Goal: Task Accomplishment & Management: Complete application form

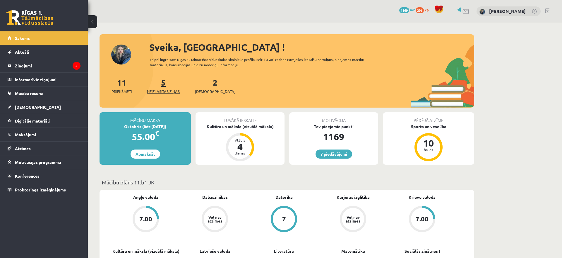
click at [164, 87] on link "5 Neizlasītās ziņas" at bounding box center [163, 85] width 33 height 17
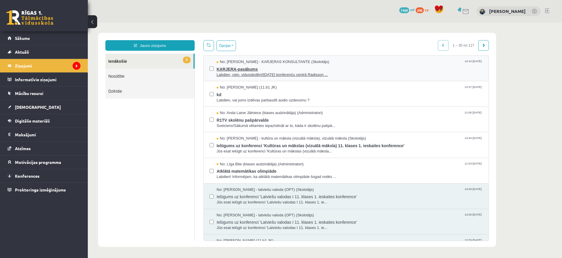
click at [322, 74] on span "Labdien, cien. vidusskolēni!11. oktobrī konferenču centrā Radisson ..." at bounding box center [350, 75] width 266 height 6
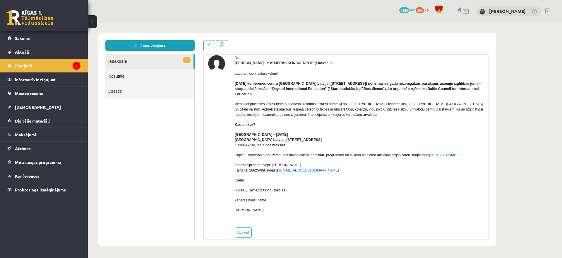
scroll to position [29, 0]
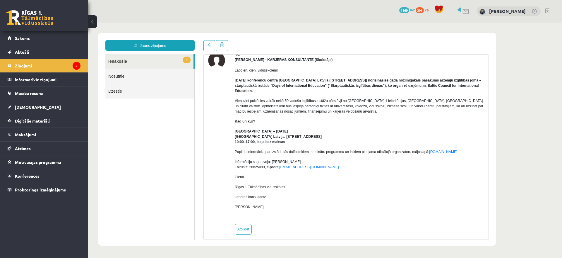
click at [185, 60] on span "4" at bounding box center [187, 60] width 8 height 7
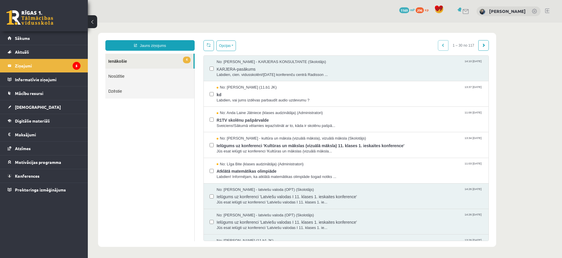
scroll to position [0, 0]
click at [255, 102] on span "Labdien, vai jums izdēvas parbaudīt audio uzdevumu ?" at bounding box center [350, 101] width 266 height 6
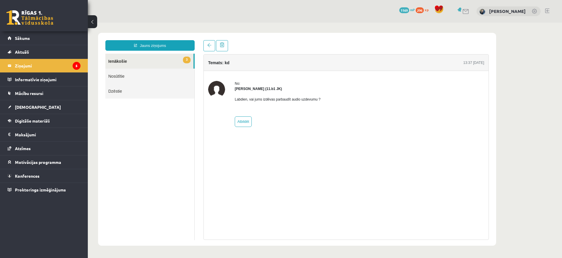
click at [168, 62] on link "3 Ienākošie" at bounding box center [149, 61] width 88 height 15
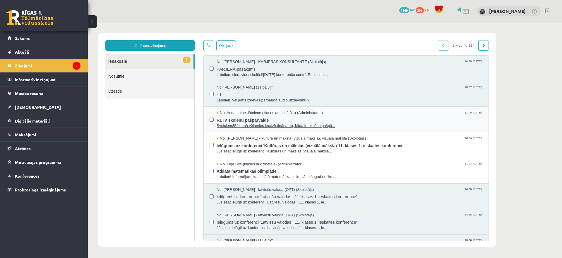
click at [247, 126] on span "Sveiciens!Sākumā vēlamies iepazīstināt ar to, kāda ir skolēnu pašpā..." at bounding box center [350, 126] width 266 height 6
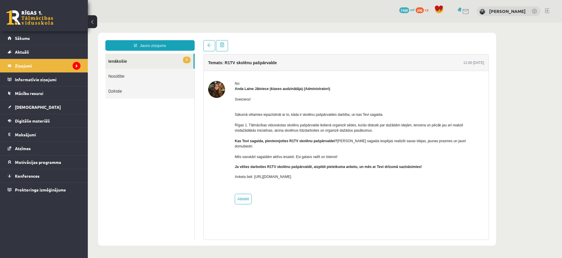
click at [175, 73] on link "Nosūtītie" at bounding box center [149, 76] width 89 height 15
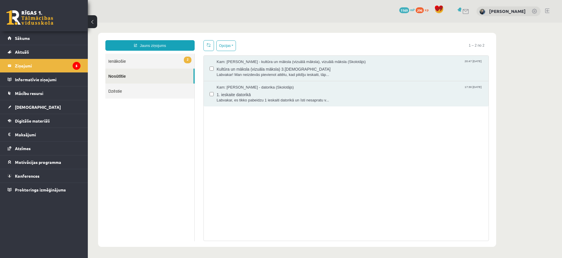
click at [177, 63] on link "2 Ienākošie" at bounding box center [149, 61] width 89 height 15
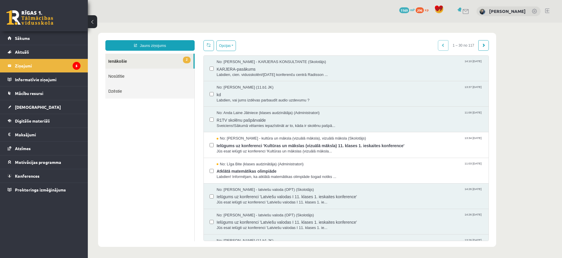
click at [177, 63] on link "2 Ienākošie" at bounding box center [149, 61] width 88 height 15
click at [251, 143] on span "Ielūgums uz konferenci 'Kultūras un mākslas (vizuālā māksla) 11. klases 1. iesk…" at bounding box center [350, 144] width 266 height 7
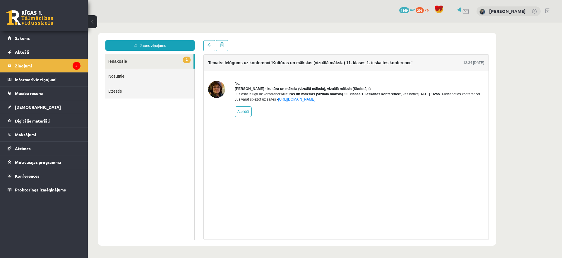
click at [185, 56] on link "1 Ienākošie" at bounding box center [149, 61] width 88 height 15
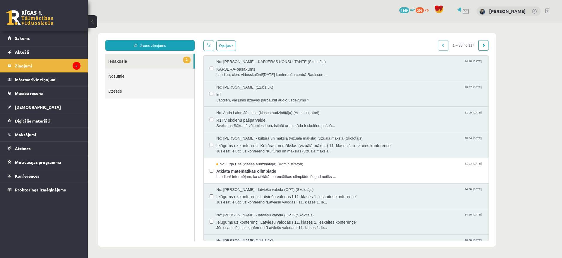
click at [172, 59] on link "1 Ienākošie" at bounding box center [149, 61] width 88 height 15
click at [273, 179] on div "No: Līga Bite (klases audzinātāja) (Administratori) 11:03 03/10/2025 Atklātā ma…" at bounding box center [346, 170] width 285 height 25
click at [272, 178] on span "Labdien! Informējam, ka atklātā matemātikas olimpiāde šogad notiks ..." at bounding box center [350, 177] width 266 height 6
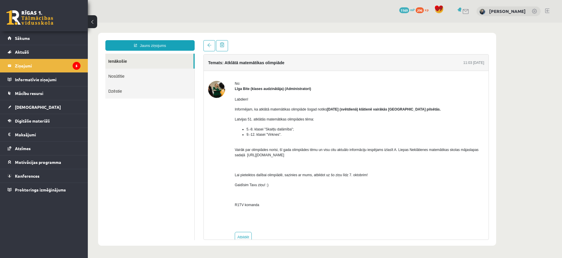
click at [176, 64] on link "Ienākošie" at bounding box center [149, 61] width 88 height 15
click at [36, 37] on link "Sākums" at bounding box center [44, 37] width 73 height 13
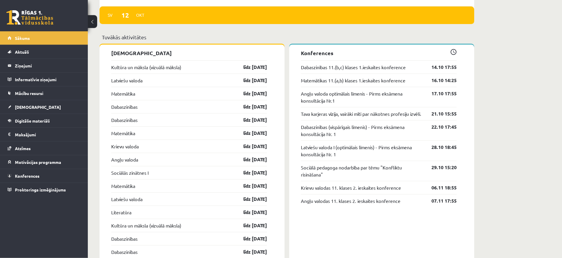
scroll to position [512, 0]
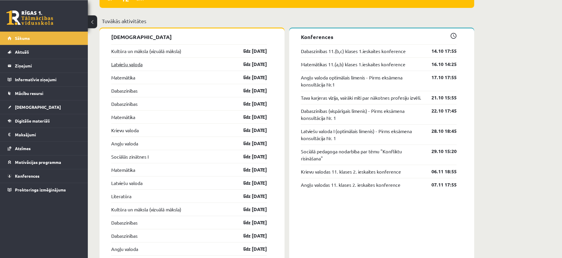
click at [132, 63] on link "Latviešu valoda" at bounding box center [126, 64] width 31 height 7
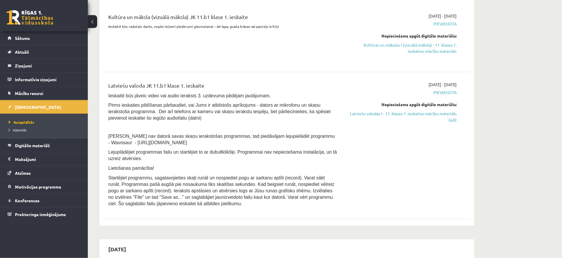
scroll to position [153, 0]
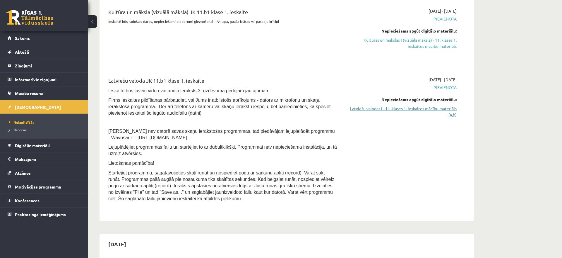
click at [367, 110] on link "Latviešu valodas I - 11. klases 1. ieskaites mācību materiāls (a,b)" at bounding box center [402, 111] width 110 height 12
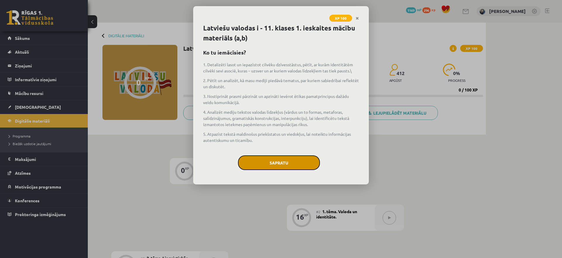
click at [298, 157] on button "Sapratu" at bounding box center [279, 162] width 82 height 15
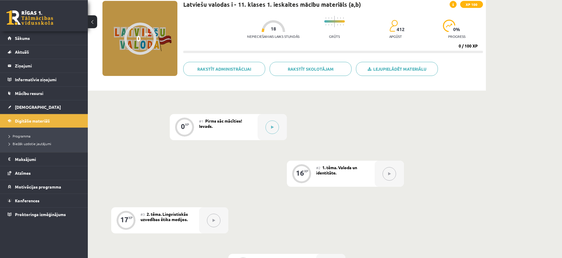
scroll to position [45, 0]
click at [278, 124] on button at bounding box center [272, 126] width 13 height 13
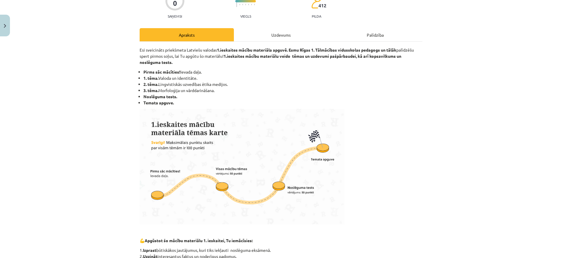
scroll to position [70, 0]
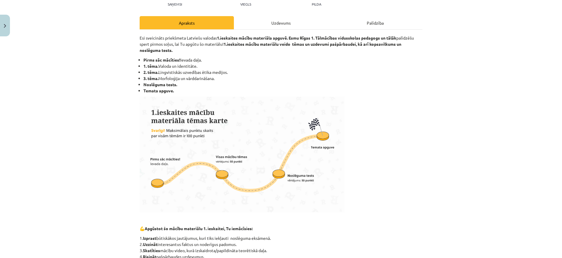
click at [271, 23] on div "Uzdevums" at bounding box center [281, 22] width 94 height 13
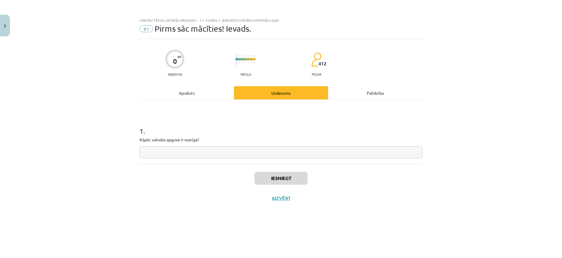
scroll to position [0, 0]
click at [196, 93] on div "Apraksts" at bounding box center [187, 92] width 94 height 13
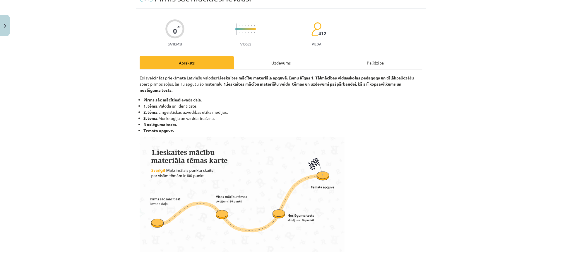
scroll to position [29, 0]
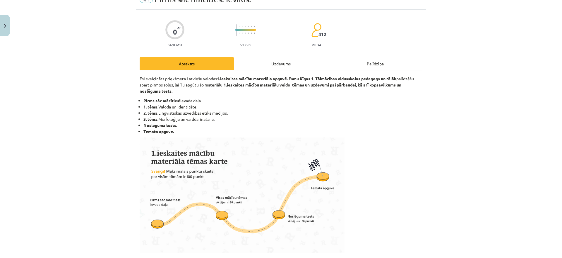
click at [275, 64] on div "Uzdevums" at bounding box center [281, 63] width 94 height 13
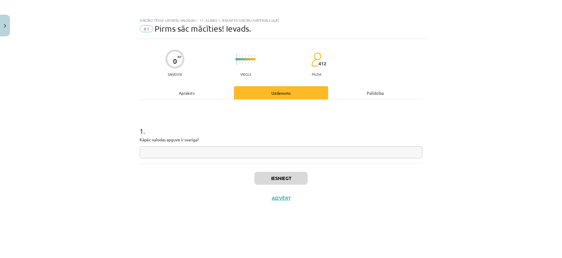
click at [217, 154] on input "text" at bounding box center [281, 152] width 283 height 12
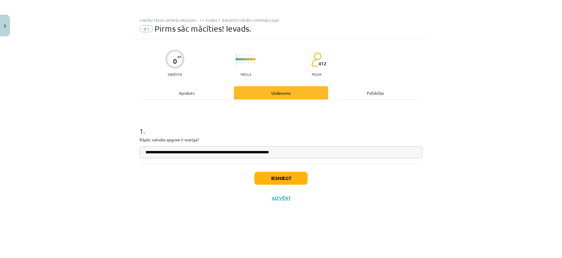
type input "**********"
click at [285, 179] on button "Iesniegt" at bounding box center [281, 178] width 53 height 13
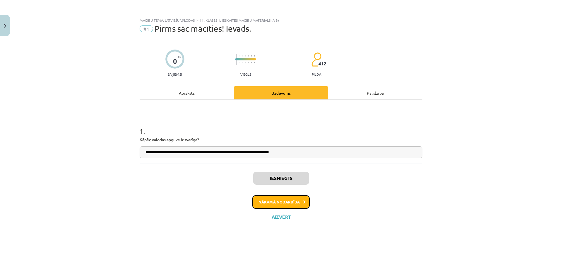
click at [286, 201] on button "Nākamā nodarbība" at bounding box center [281, 201] width 57 height 13
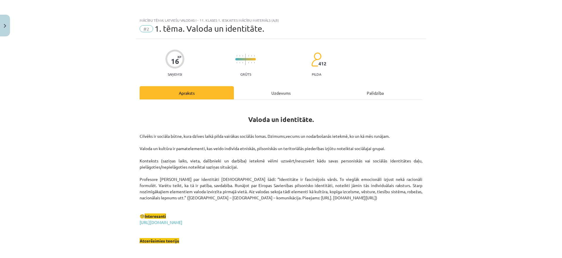
click at [277, 91] on div "Uzdevums" at bounding box center [281, 92] width 94 height 13
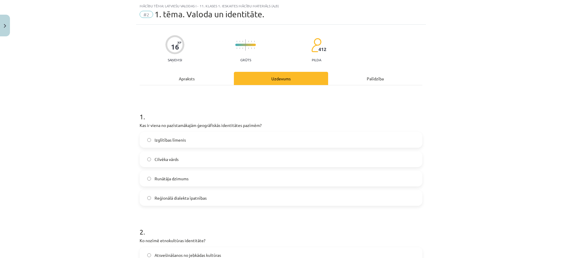
scroll to position [15, 0]
click at [195, 80] on div "Apraksts" at bounding box center [187, 77] width 94 height 13
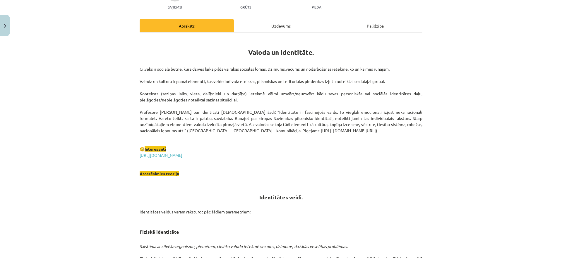
scroll to position [69, 0]
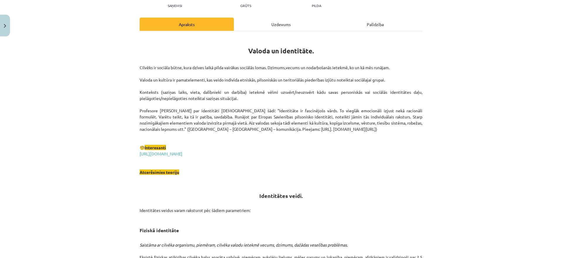
click at [257, 23] on div "Uzdevums" at bounding box center [281, 24] width 94 height 13
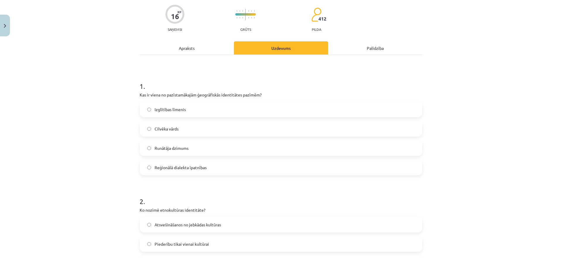
scroll to position [40, 0]
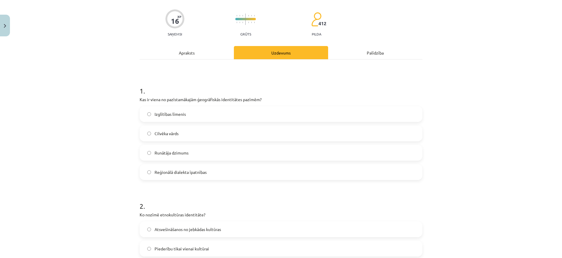
click at [192, 56] on div "Apraksts" at bounding box center [187, 52] width 94 height 13
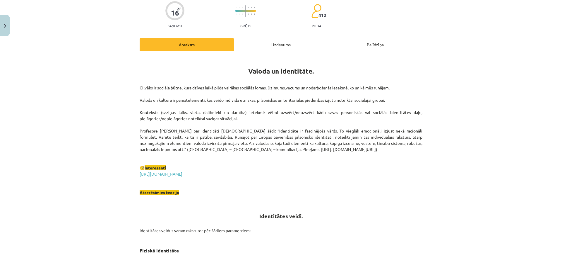
scroll to position [27, 0]
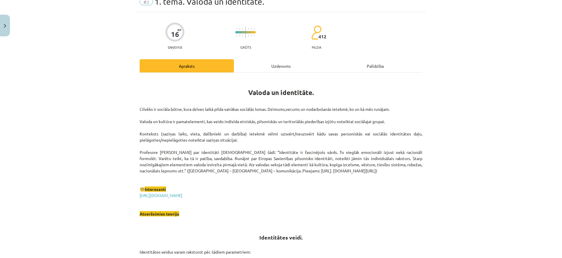
click at [280, 64] on div "Uzdevums" at bounding box center [281, 65] width 94 height 13
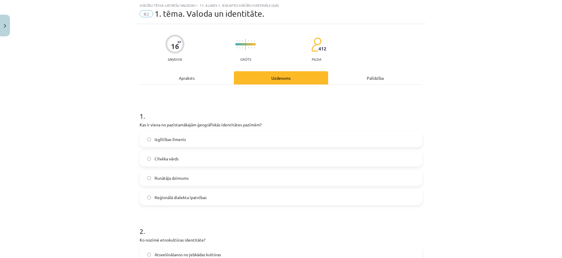
scroll to position [15, 0]
click at [201, 76] on div "Apraksts" at bounding box center [187, 77] width 94 height 13
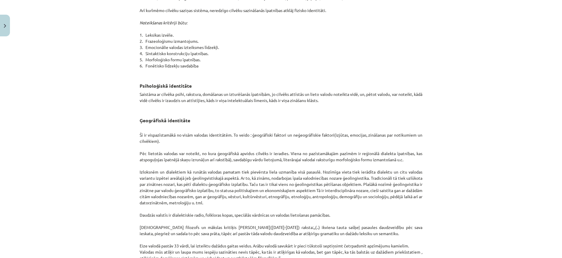
scroll to position [0, 0]
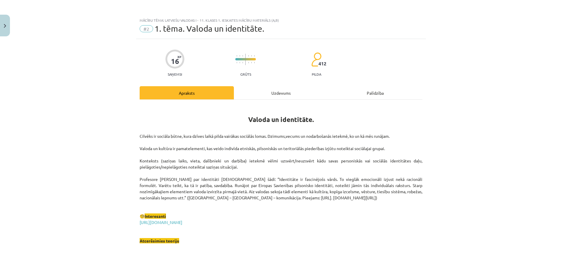
click at [277, 93] on div "Uzdevums" at bounding box center [281, 92] width 94 height 13
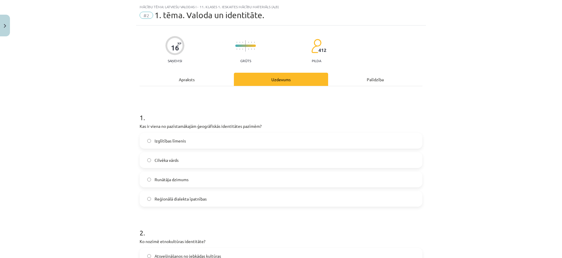
scroll to position [15, 0]
click at [173, 160] on span "Cilvēka vārds" at bounding box center [167, 159] width 24 height 6
click at [181, 81] on div "Apraksts" at bounding box center [187, 77] width 94 height 13
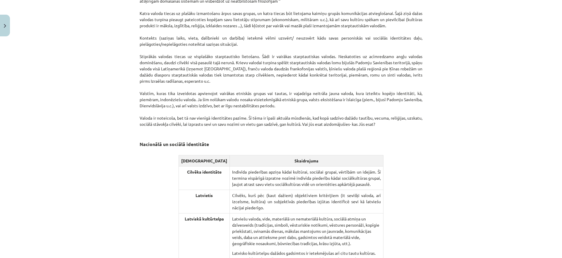
scroll to position [0, 0]
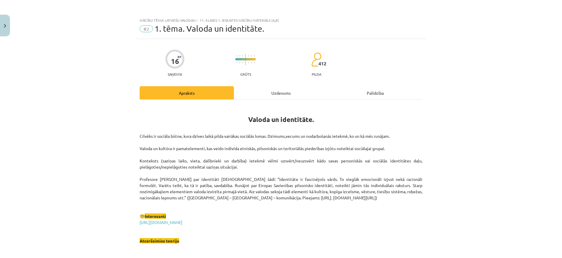
click at [275, 97] on div "Uzdevums" at bounding box center [281, 92] width 94 height 13
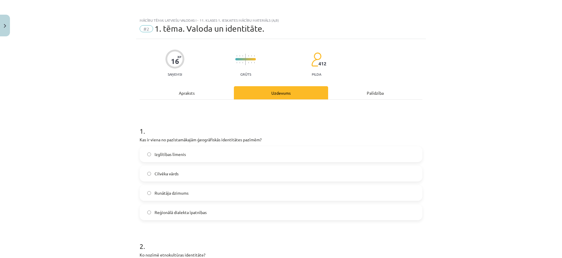
click at [198, 94] on div "Apraksts" at bounding box center [187, 92] width 94 height 13
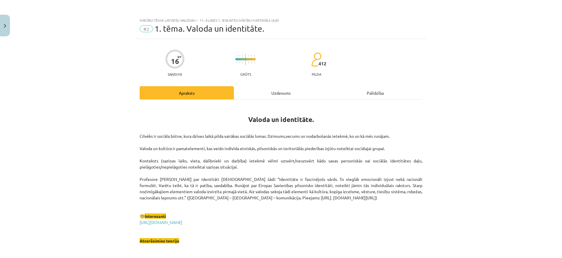
click at [261, 87] on div "Uzdevums" at bounding box center [281, 92] width 94 height 13
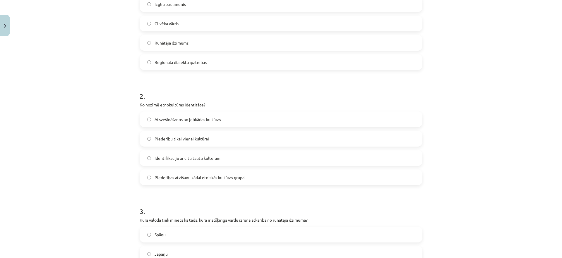
scroll to position [150, 0]
click at [249, 155] on label "Identifikāciju ar citu tautu kultūrām" at bounding box center [281, 157] width 282 height 15
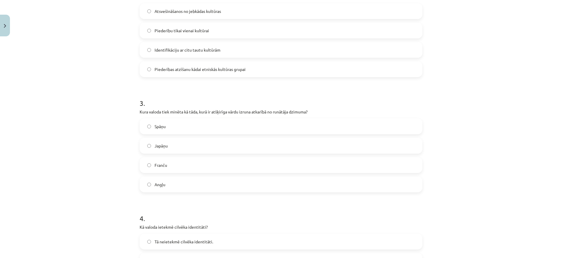
scroll to position [258, 0]
click at [253, 124] on label "Spāņu" at bounding box center [281, 126] width 282 height 15
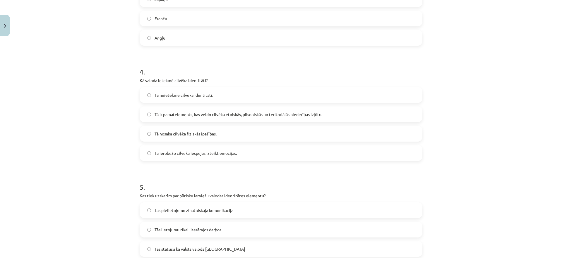
scroll to position [411, 0]
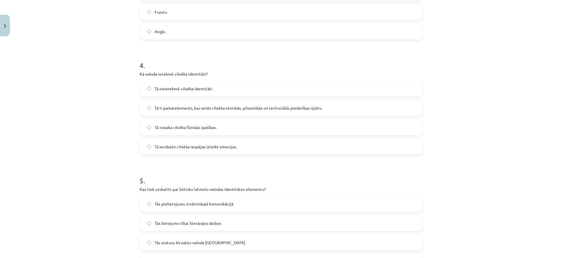
click at [242, 111] on span "Tā ir pamatelements, kas veido cilvēka etniskās, pilsoniskās un teritoriālās pi…" at bounding box center [239, 108] width 168 height 6
click at [228, 168] on h1 "5 ." at bounding box center [281, 175] width 283 height 18
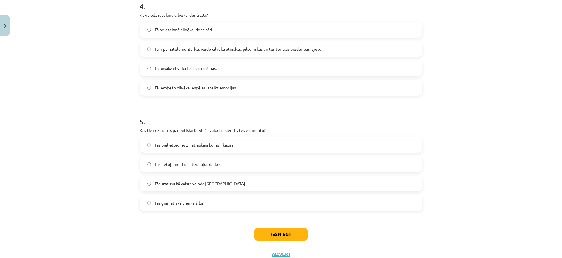
scroll to position [491, 0]
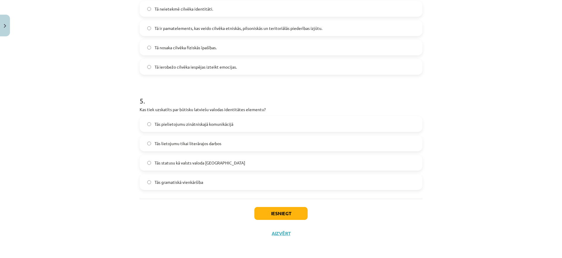
click at [228, 168] on label "Tās statusu kā valsts valoda Latvijā" at bounding box center [281, 162] width 282 height 15
click at [268, 209] on button "Iesniegt" at bounding box center [281, 213] width 53 height 13
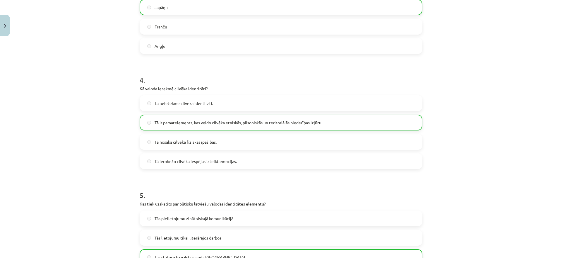
scroll to position [509, 0]
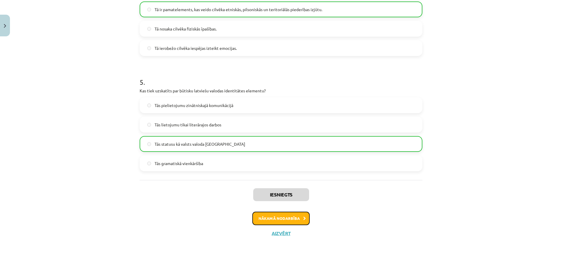
click at [269, 215] on button "Nākamā nodarbība" at bounding box center [281, 218] width 57 height 13
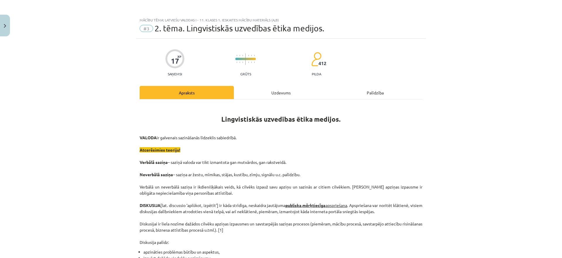
scroll to position [0, 0]
click at [257, 95] on div "Uzdevums" at bounding box center [281, 92] width 94 height 13
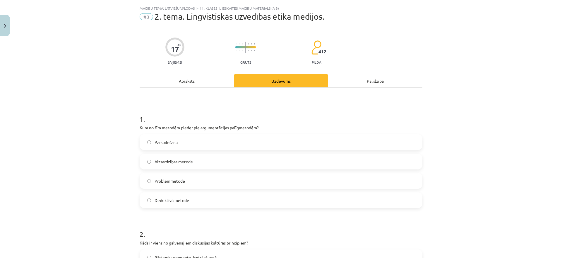
scroll to position [15, 0]
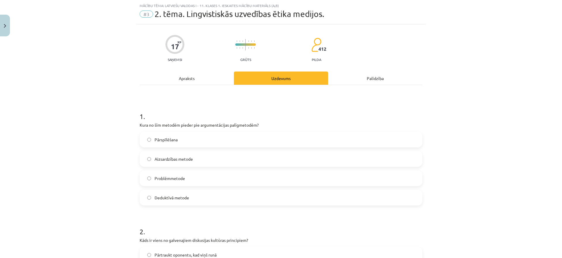
click at [198, 74] on div "Apraksts" at bounding box center [187, 77] width 94 height 13
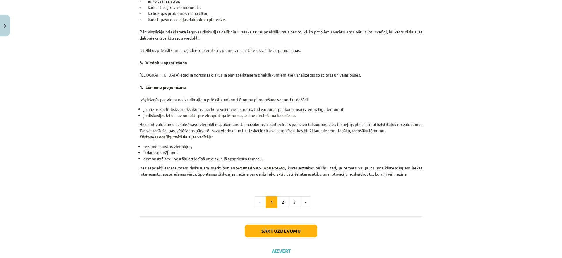
scroll to position [472, 0]
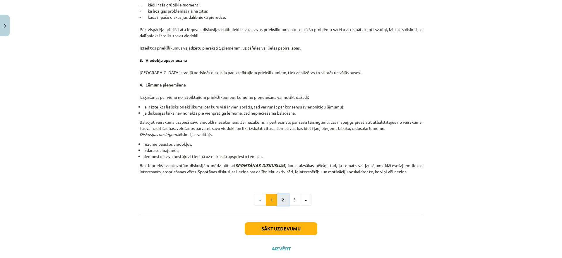
click at [280, 201] on button "2" at bounding box center [283, 200] width 12 height 12
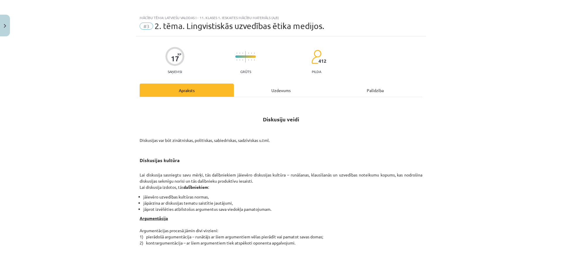
scroll to position [0, 0]
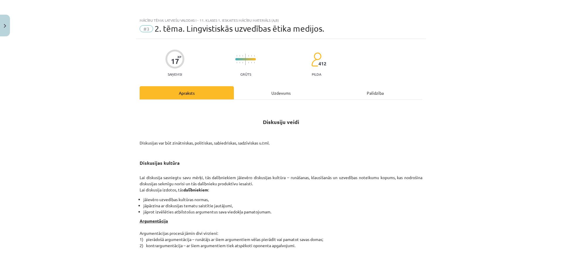
click at [276, 97] on div "Uzdevums" at bounding box center [281, 92] width 94 height 13
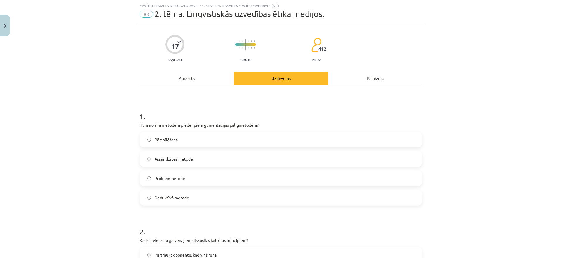
click at [213, 143] on label "Pārspīlēšana" at bounding box center [281, 139] width 282 height 15
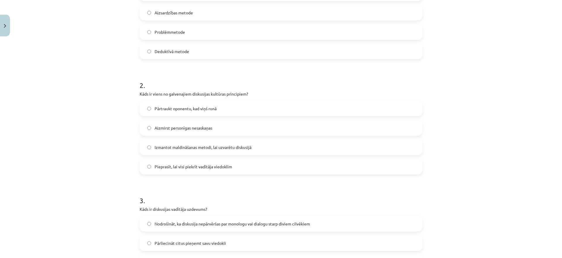
scroll to position [161, 0]
click at [241, 127] on label "Aizmirst personīgas nesaskaņas" at bounding box center [281, 127] width 282 height 15
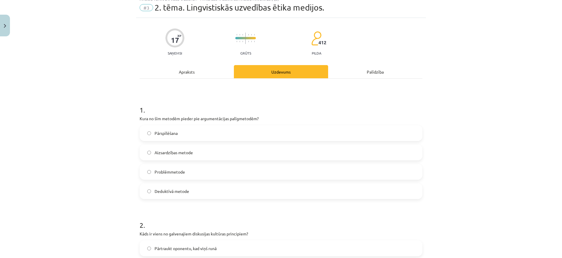
scroll to position [0, 0]
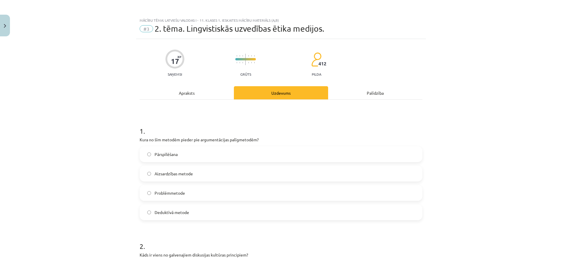
click at [226, 97] on div "Apraksts" at bounding box center [187, 92] width 94 height 13
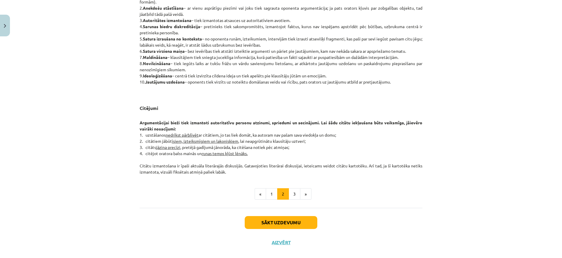
scroll to position [428, 0]
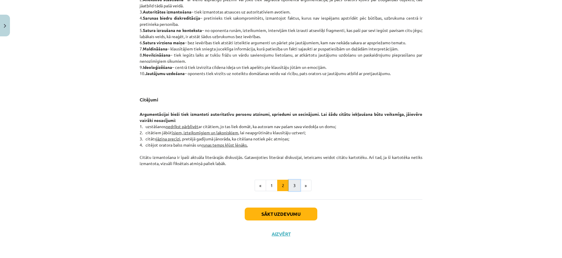
click at [294, 183] on button "3" at bounding box center [295, 186] width 12 height 12
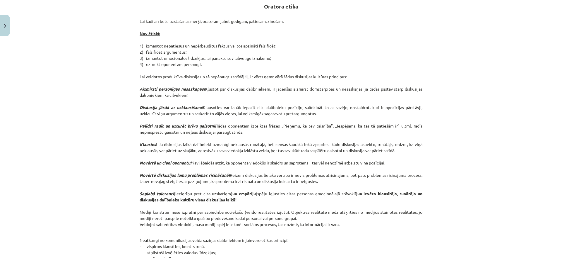
scroll to position [0, 0]
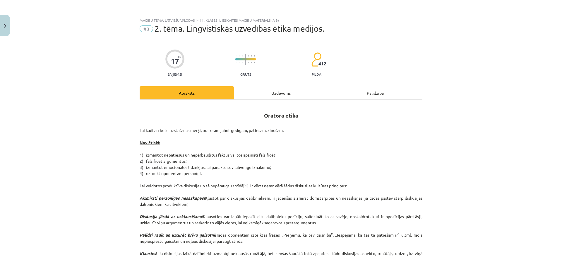
click at [281, 93] on div "Uzdevums" at bounding box center [281, 92] width 94 height 13
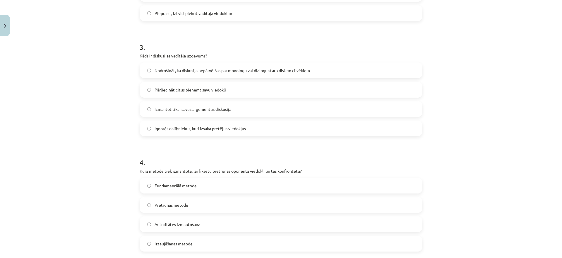
scroll to position [325, 0]
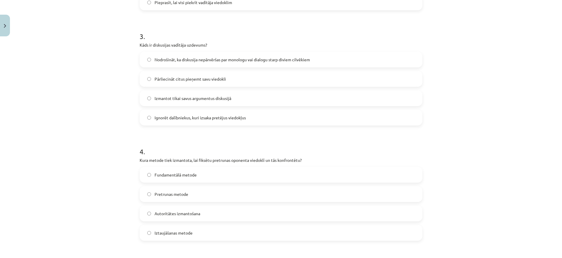
click at [262, 58] on span "Nodrošināt, ka diskusija nepārvēršas par monologu vai dialogu starp diviem cilv…" at bounding box center [233, 60] width 156 height 6
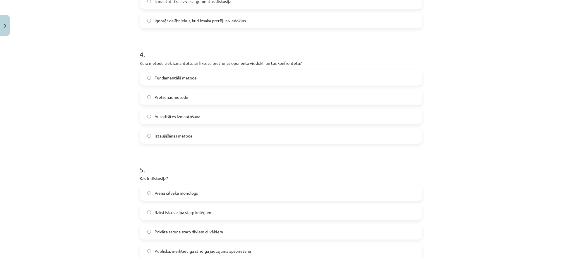
scroll to position [491, 0]
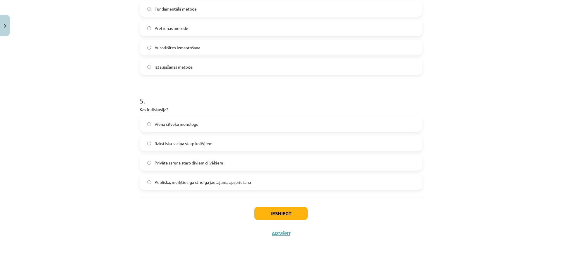
click at [248, 186] on label "Publiska, mērķtiecīga strīdīga jautājuma apspriešana" at bounding box center [281, 182] width 282 height 15
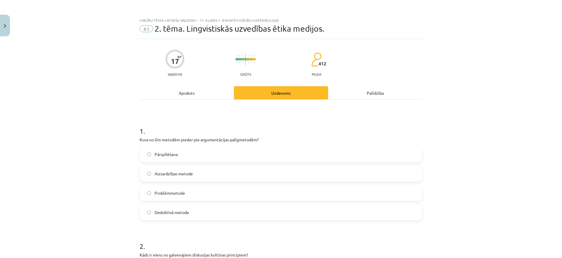
click at [190, 91] on div "Apraksts" at bounding box center [187, 92] width 94 height 13
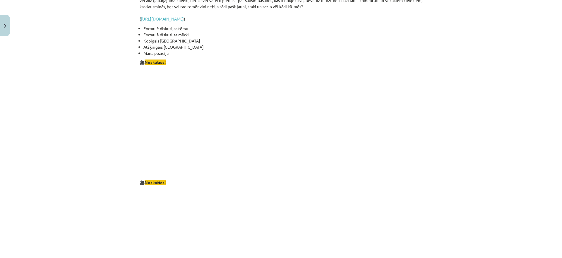
scroll to position [1047, 0]
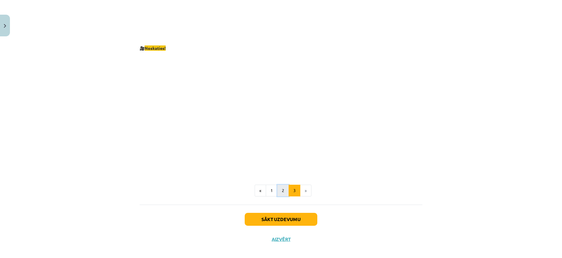
click at [283, 186] on button "2" at bounding box center [283, 191] width 12 height 12
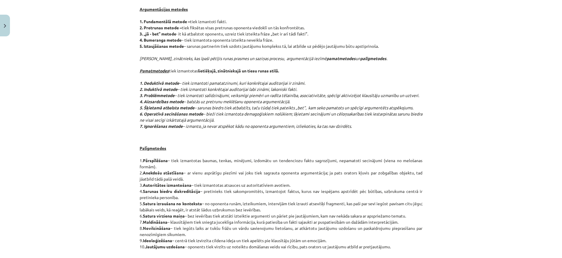
scroll to position [0, 0]
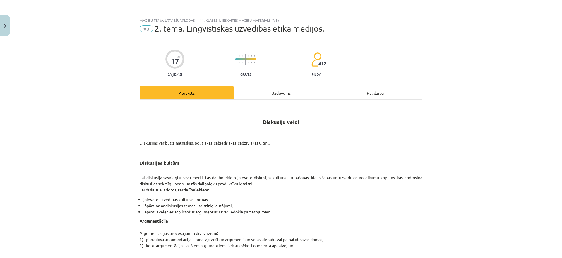
click at [291, 90] on div "Uzdevums" at bounding box center [281, 92] width 94 height 13
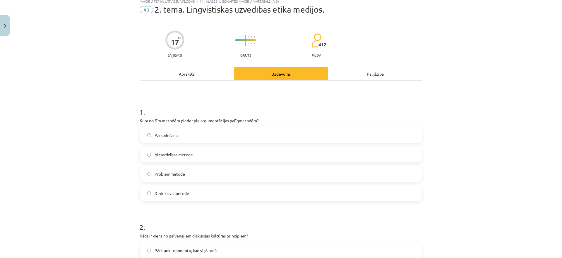
scroll to position [15, 0]
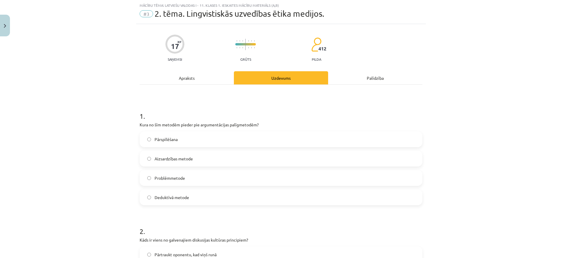
click at [187, 78] on div "Apraksts" at bounding box center [187, 77] width 94 height 13
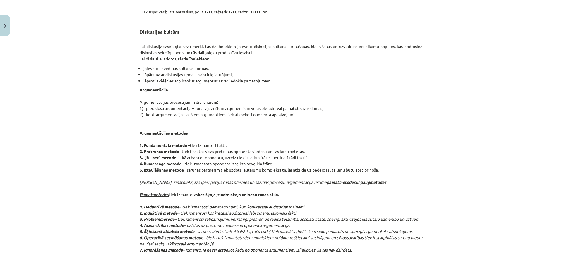
scroll to position [0, 0]
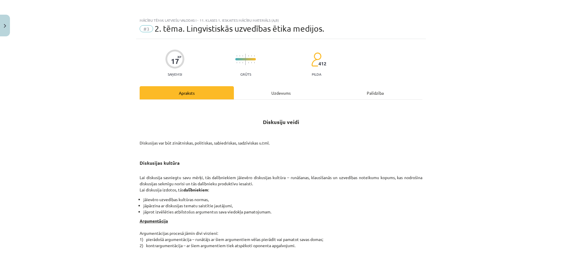
click at [276, 96] on div "Uzdevums" at bounding box center [281, 92] width 94 height 13
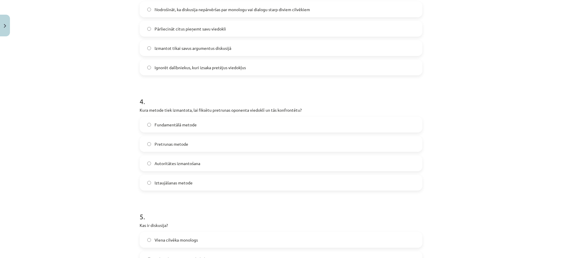
scroll to position [415, 0]
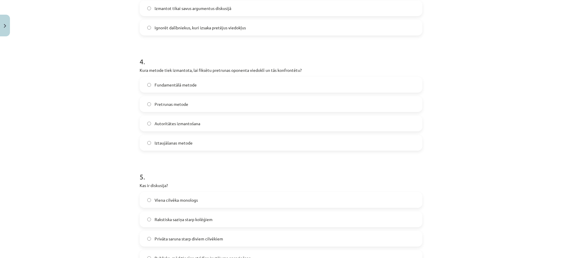
click at [215, 106] on label "Pretrunas metode" at bounding box center [281, 104] width 282 height 15
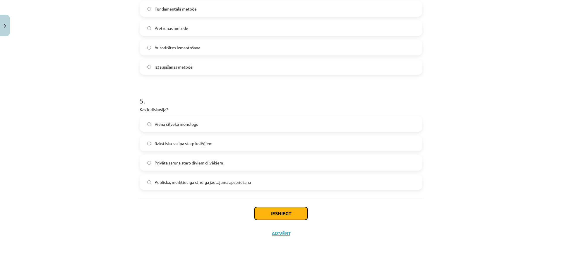
click at [274, 208] on button "Iesniegt" at bounding box center [281, 213] width 53 height 13
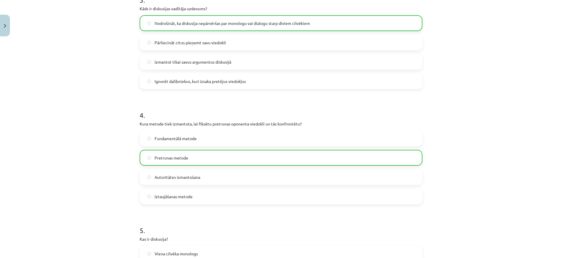
scroll to position [509, 0]
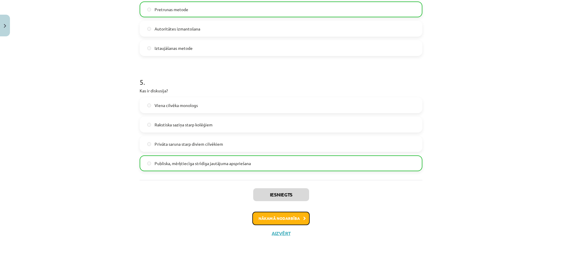
click at [301, 219] on button "Nākamā nodarbība" at bounding box center [281, 218] width 57 height 13
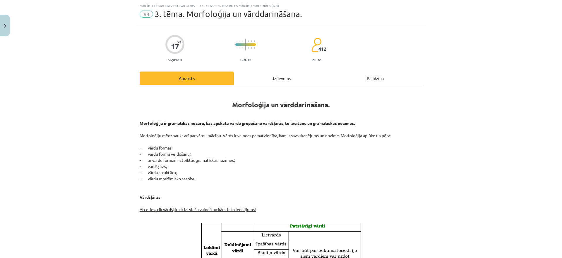
scroll to position [70, 0]
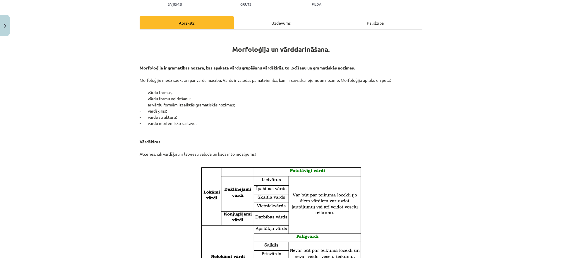
click at [280, 20] on div "Uzdevums" at bounding box center [281, 22] width 94 height 13
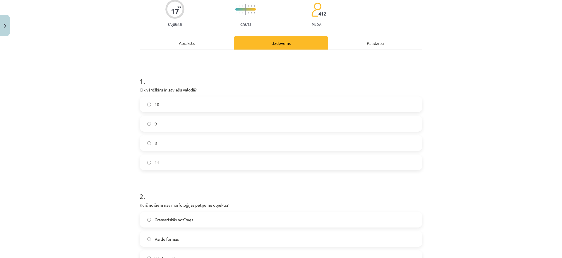
scroll to position [52, 0]
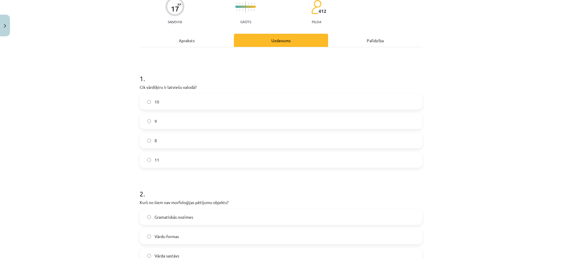
click at [197, 43] on div "Apraksts" at bounding box center [187, 40] width 94 height 13
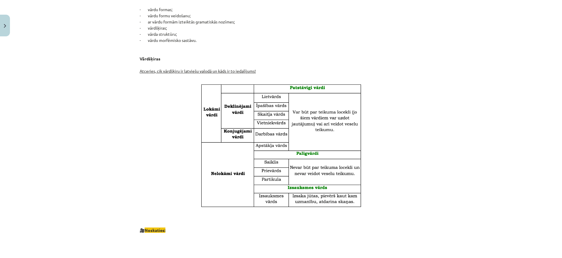
scroll to position [0, 0]
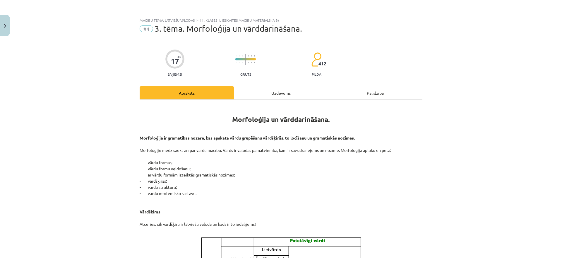
click at [284, 95] on div "Uzdevums" at bounding box center [281, 92] width 94 height 13
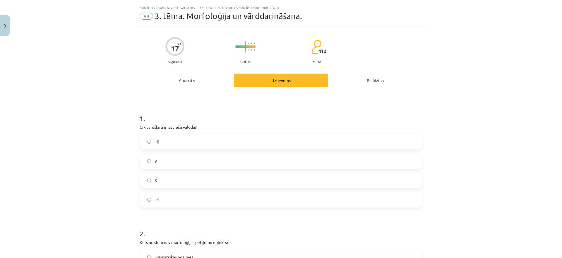
scroll to position [15, 0]
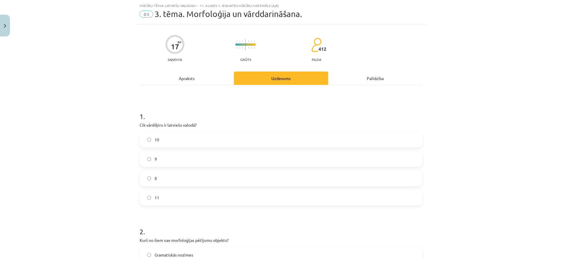
click at [196, 83] on div "Apraksts" at bounding box center [187, 77] width 94 height 13
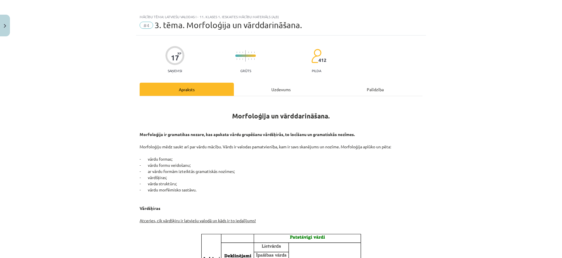
scroll to position [0, 0]
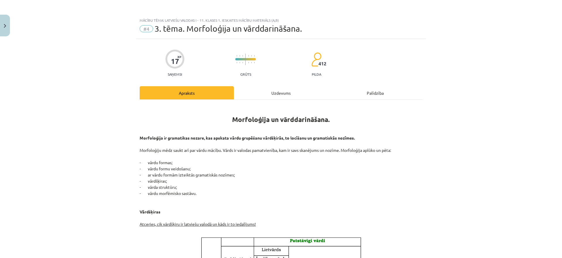
click at [266, 90] on div "Uzdevums" at bounding box center [281, 92] width 94 height 13
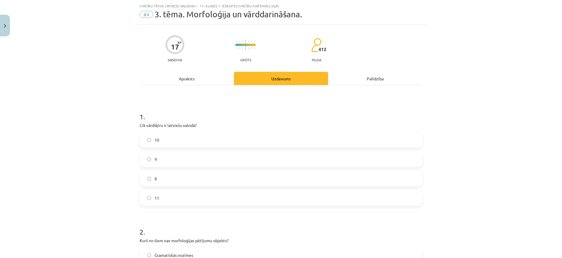
scroll to position [15, 0]
click at [204, 138] on label "10" at bounding box center [281, 139] width 282 height 15
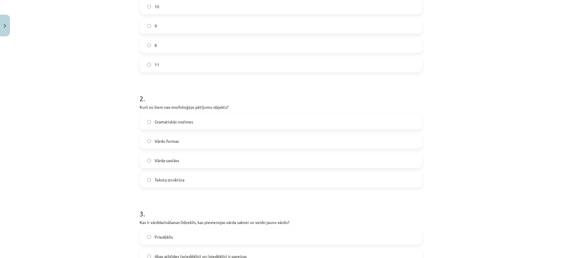
scroll to position [0, 0]
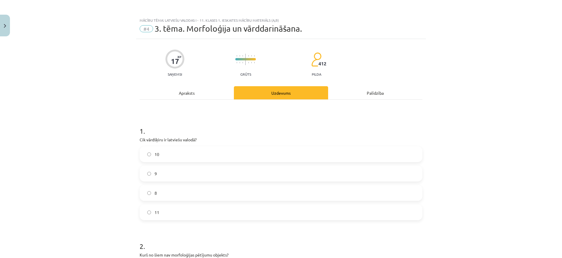
click at [194, 95] on div "Apraksts" at bounding box center [187, 92] width 94 height 13
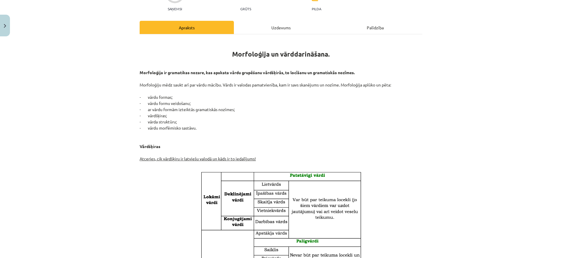
scroll to position [66, 0]
click at [282, 28] on div "Uzdevums" at bounding box center [281, 26] width 94 height 13
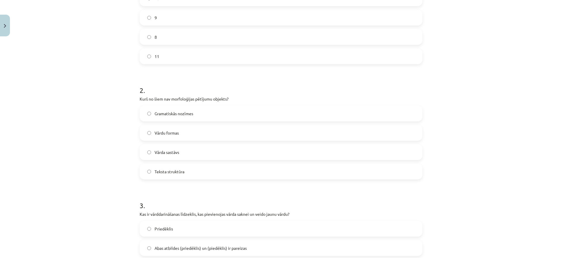
scroll to position [158, 0]
click at [224, 113] on label "Gramatiskās nozīmes" at bounding box center [281, 111] width 282 height 15
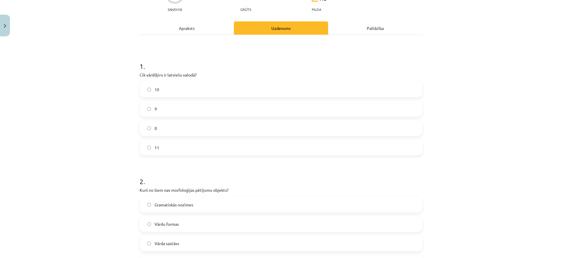
scroll to position [62, 0]
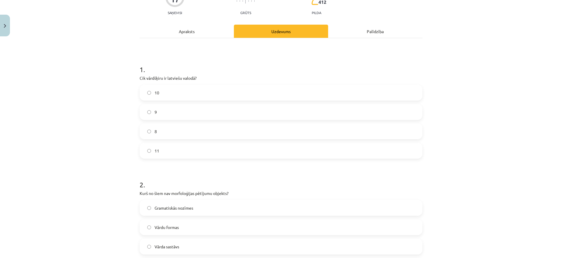
click at [212, 26] on div "Apraksts" at bounding box center [187, 31] width 94 height 13
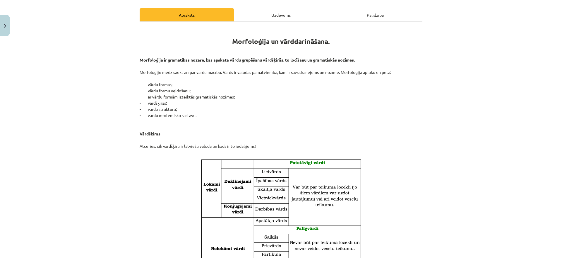
scroll to position [72, 0]
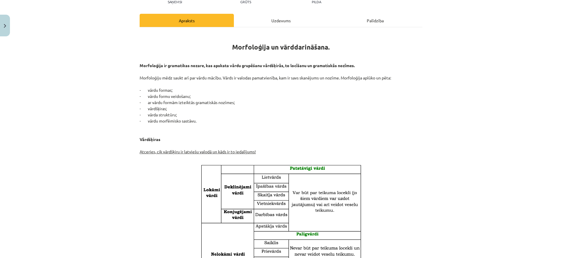
click at [271, 21] on div "Uzdevums" at bounding box center [281, 20] width 94 height 13
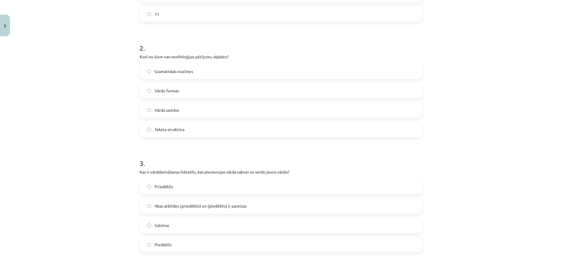
scroll to position [212, 0]
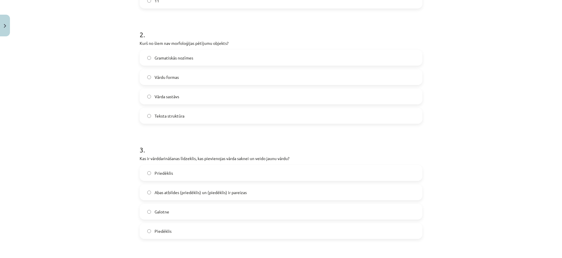
click at [212, 119] on label "Teksta struktūra" at bounding box center [281, 115] width 282 height 15
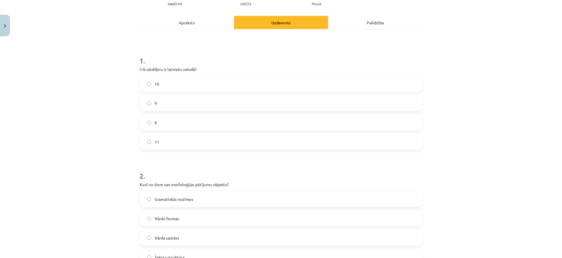
scroll to position [64, 0]
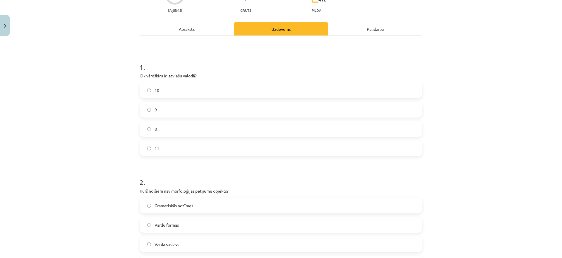
click at [201, 32] on div "Apraksts" at bounding box center [187, 28] width 94 height 13
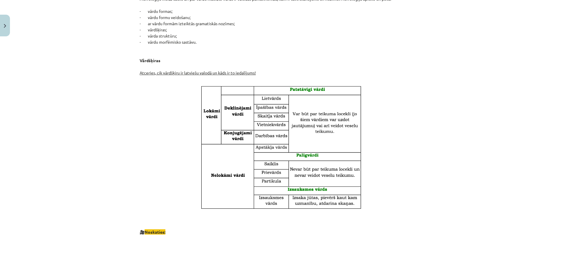
scroll to position [0, 0]
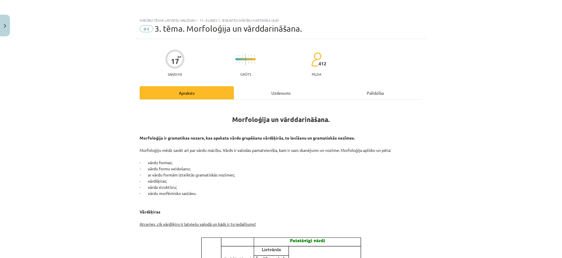
click at [277, 92] on div "Uzdevums" at bounding box center [281, 92] width 94 height 13
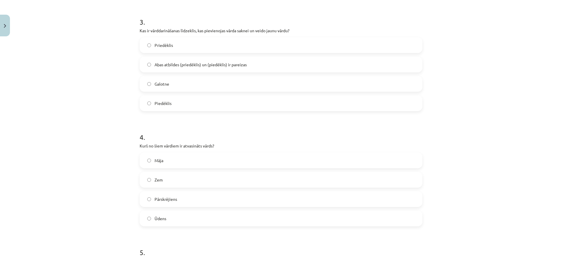
scroll to position [340, 0]
click at [261, 61] on label "Abas atbildes (priedēklis) un (piedēklis) ir pareizas" at bounding box center [281, 64] width 282 height 15
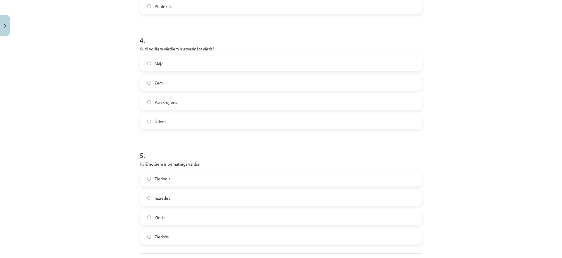
scroll to position [356, 0]
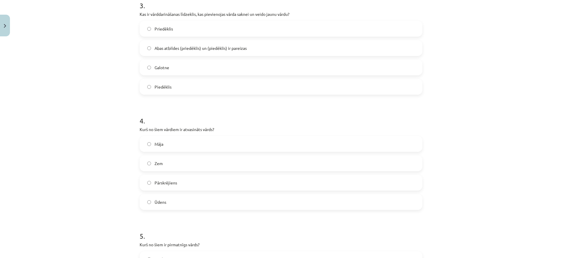
click at [178, 91] on label "Piedēklis" at bounding box center [281, 86] width 282 height 15
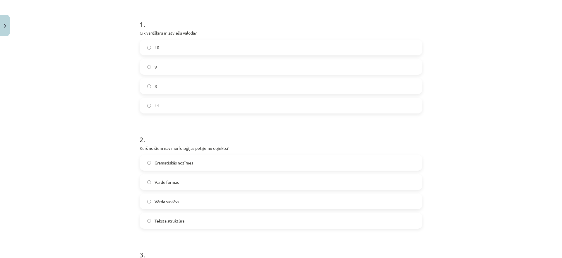
scroll to position [0, 0]
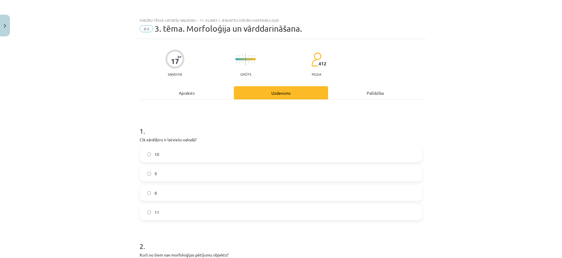
drag, startPoint x: 189, startPoint y: 85, endPoint x: 189, endPoint y: 91, distance: 5.6
click at [189, 91] on div "Apraksts" at bounding box center [187, 92] width 94 height 13
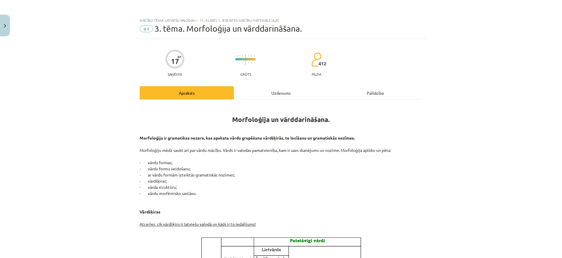
click at [272, 95] on div "Uzdevums" at bounding box center [281, 92] width 94 height 13
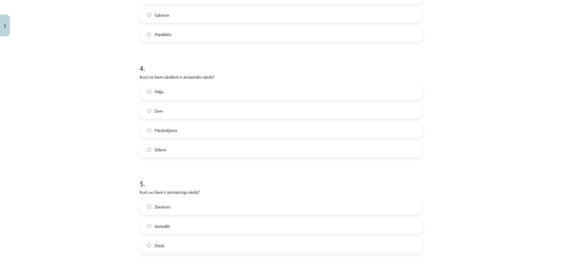
scroll to position [408, 0]
click at [257, 126] on label "Pārskrējiens" at bounding box center [281, 129] width 282 height 15
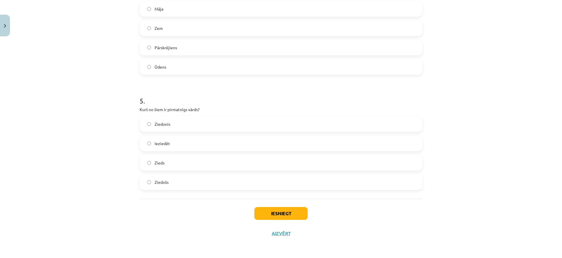
click at [233, 168] on label "Zieds" at bounding box center [281, 162] width 282 height 15
click at [274, 207] on button "Iesniegt" at bounding box center [281, 213] width 53 height 13
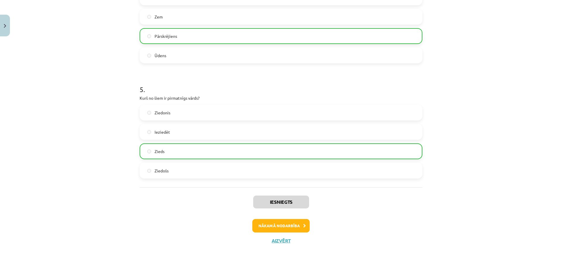
scroll to position [509, 0]
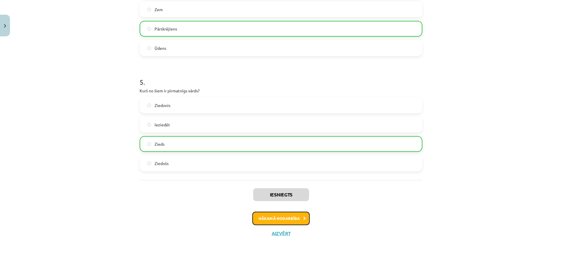
click at [273, 217] on button "Nākamā nodarbība" at bounding box center [281, 218] width 57 height 13
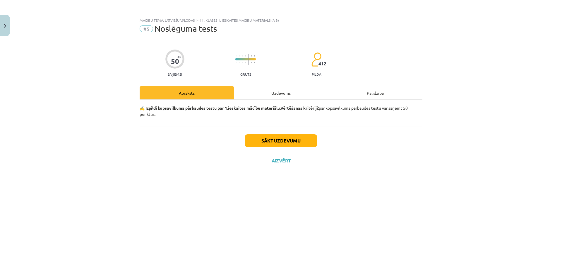
scroll to position [0, 0]
click at [296, 145] on button "Sākt uzdevumu" at bounding box center [281, 140] width 73 height 13
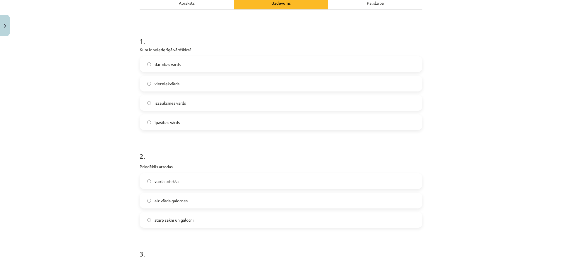
scroll to position [105, 0]
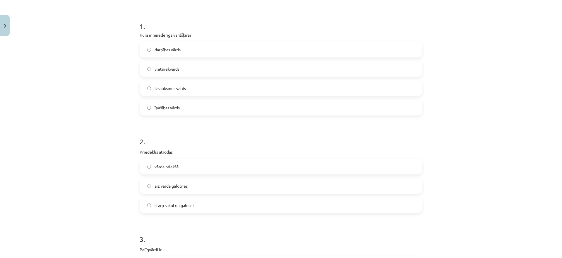
click at [291, 93] on label "izsauksmes vārds" at bounding box center [281, 88] width 282 height 15
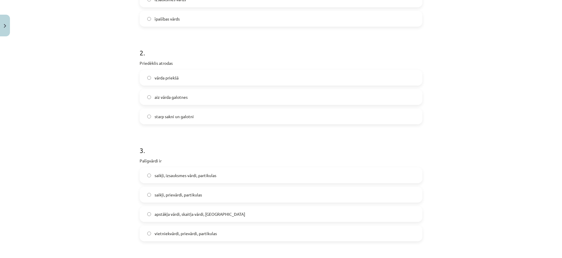
scroll to position [202, 0]
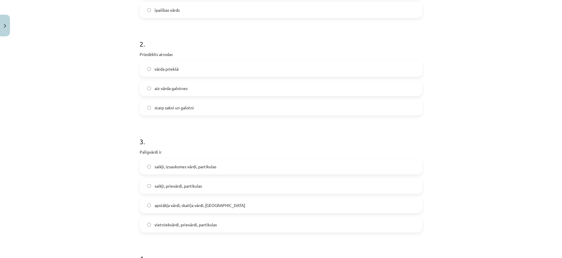
click at [258, 107] on label "starp sakni un galotni" at bounding box center [281, 107] width 282 height 15
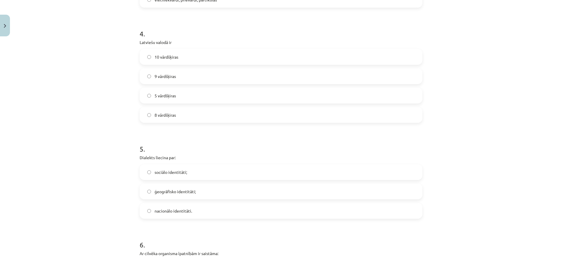
scroll to position [431, 0]
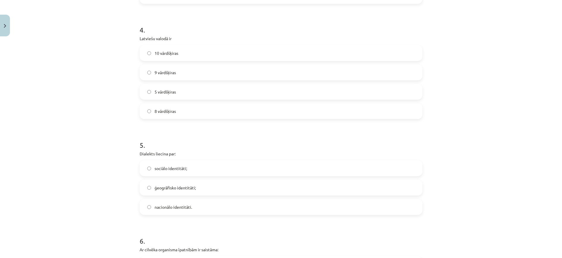
click at [255, 51] on label "10 vārdšķiras" at bounding box center [281, 53] width 282 height 15
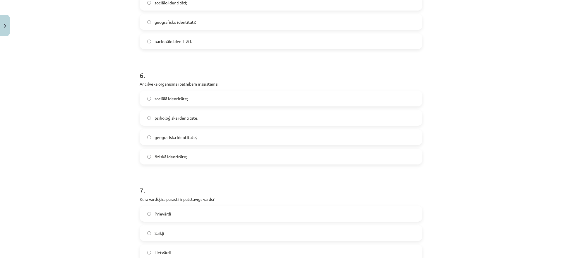
scroll to position [598, 0]
click at [220, 154] on label "fiziskā identitāte;" at bounding box center [281, 155] width 282 height 15
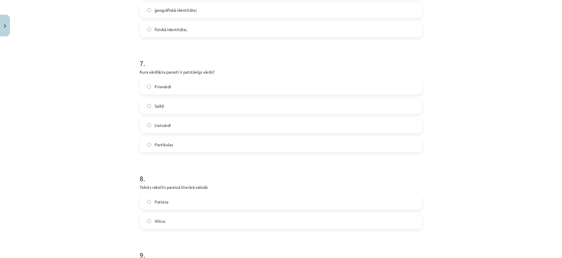
scroll to position [724, 0]
click at [209, 124] on label "Lietvārdi" at bounding box center [281, 124] width 282 height 15
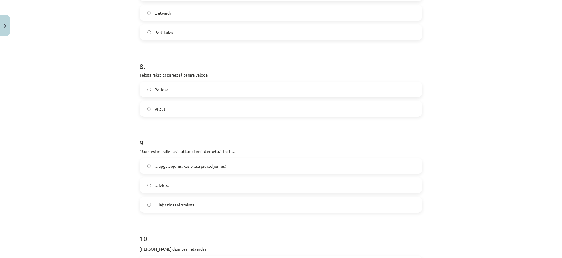
scroll to position [869, 0]
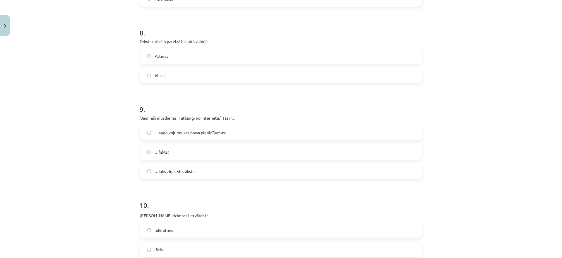
click at [241, 56] on label "Patiesa" at bounding box center [281, 56] width 282 height 15
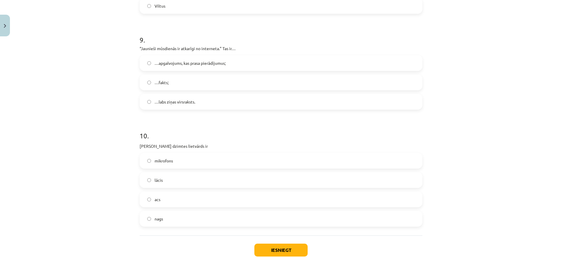
scroll to position [940, 0]
click at [224, 83] on label "…fakts;" at bounding box center [281, 81] width 282 height 15
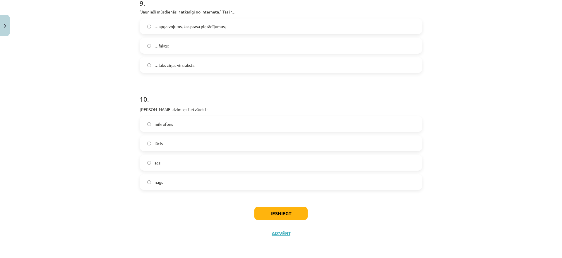
click at [182, 162] on label "acs" at bounding box center [281, 162] width 282 height 15
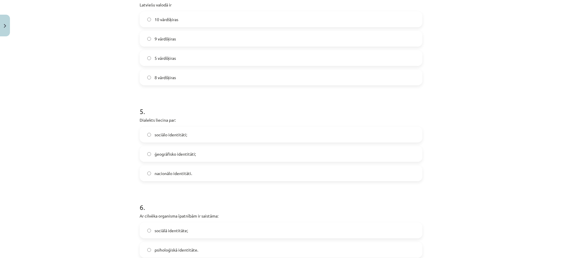
scroll to position [464, 0]
click at [184, 156] on span "ģeogrāfisko identitāti;" at bounding box center [175, 154] width 41 height 6
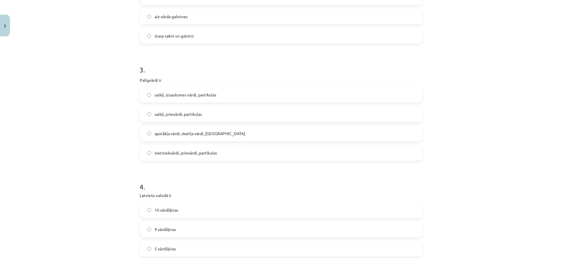
scroll to position [274, 0]
click at [214, 91] on label "saikļi, izsauksmes vārdi, partikulas" at bounding box center [281, 94] width 282 height 15
click at [209, 110] on label "saikļi, prievārdi, partikulas" at bounding box center [281, 113] width 282 height 15
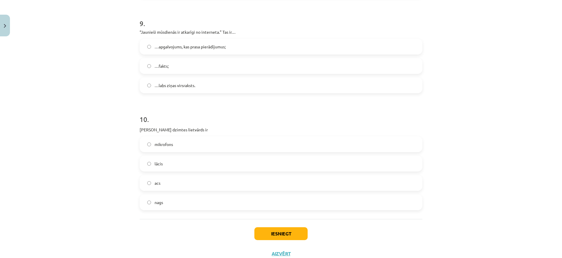
scroll to position [975, 0]
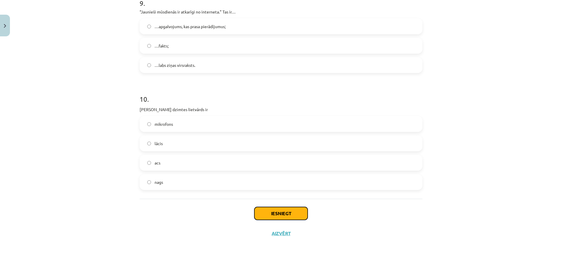
click at [275, 215] on button "Iesniegt" at bounding box center [281, 213] width 53 height 13
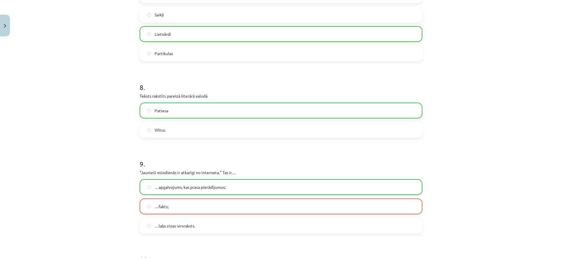
scroll to position [994, 0]
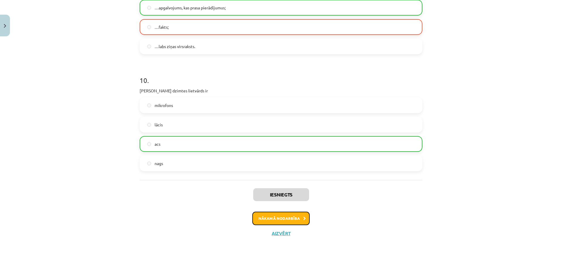
click at [282, 217] on button "Nākamā nodarbība" at bounding box center [281, 218] width 57 height 13
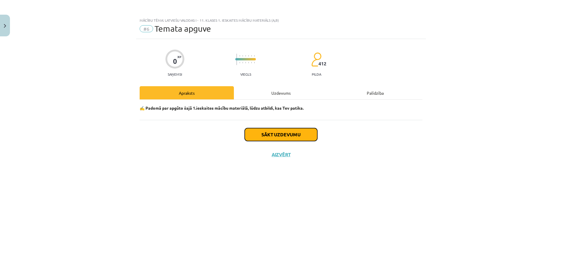
click at [294, 134] on button "Sākt uzdevumu" at bounding box center [281, 134] width 73 height 13
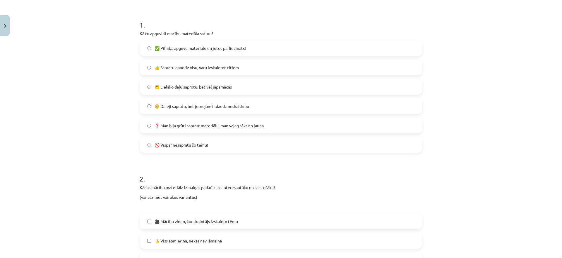
scroll to position [107, 0]
click at [265, 90] on label "🙂 Lielāko daļu saprotu, bet vēl jāpamācās" at bounding box center [281, 86] width 282 height 15
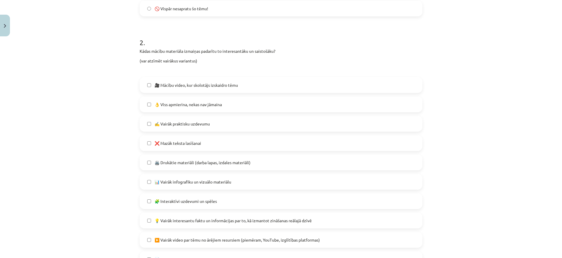
scroll to position [260, 0]
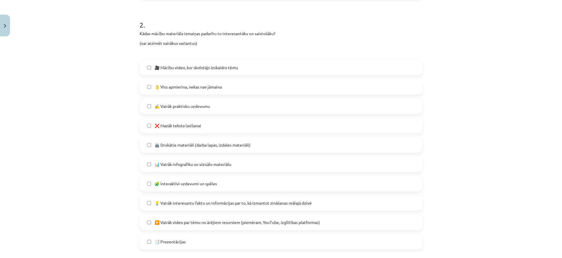
click at [265, 90] on label "👌 Viss apmierina, nekas nav jāmaina" at bounding box center [281, 86] width 282 height 15
click at [235, 104] on label "✍️ Vairāk praktisku uzdevumu" at bounding box center [281, 106] width 282 height 15
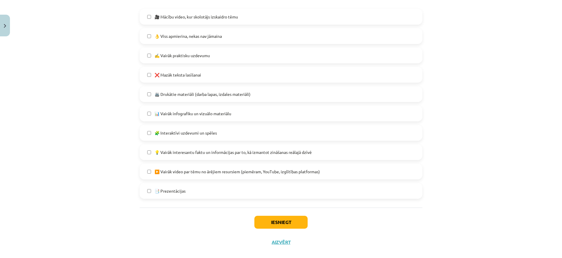
scroll to position [319, 0]
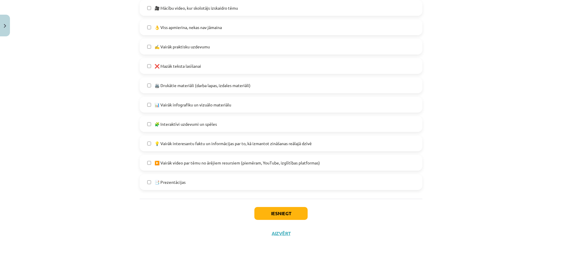
click at [257, 78] on label "🖨️ Drukātie materiāli (darba lapas, izdales materiāli)" at bounding box center [281, 85] width 282 height 15
click at [236, 142] on span "💡 Vairāk interesantu faktu un informācijas par to, kā izmantot zināšanas reālaj…" at bounding box center [233, 143] width 157 height 6
click at [285, 216] on button "Iesniegt" at bounding box center [281, 213] width 53 height 13
click at [266, 187] on label "📑 Prezentācijas" at bounding box center [281, 182] width 282 height 15
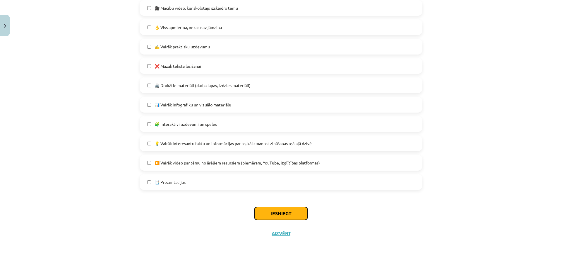
click at [273, 214] on button "Iesniegt" at bounding box center [281, 213] width 53 height 13
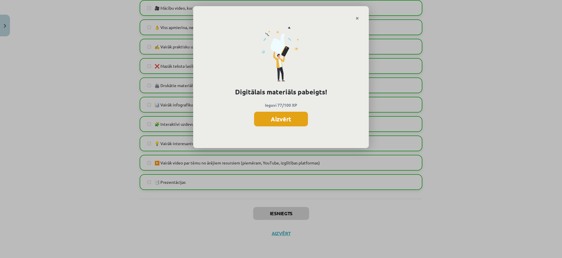
click at [285, 121] on button "Aizvērt" at bounding box center [281, 119] width 54 height 15
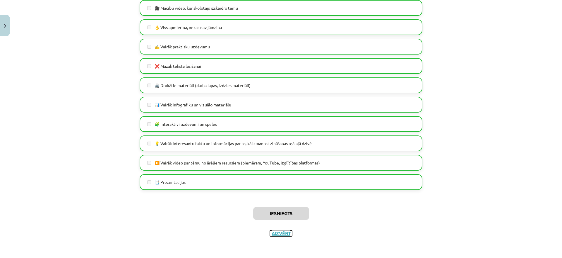
click at [284, 233] on button "Aizvērt" at bounding box center [281, 233] width 22 height 6
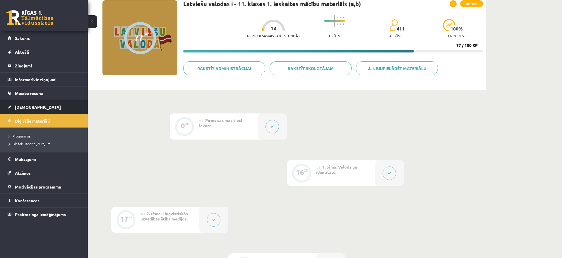
click at [28, 104] on link "[DEMOGRAPHIC_DATA]" at bounding box center [44, 106] width 73 height 13
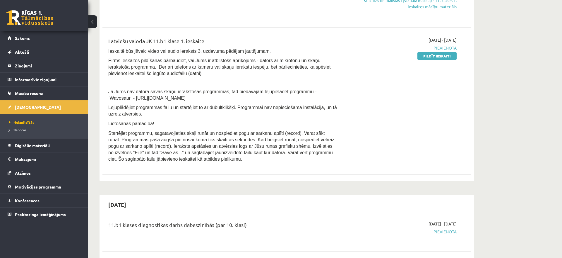
scroll to position [203, 0]
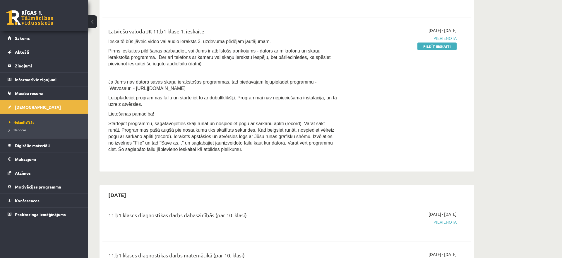
click at [243, 152] on div "Latviešu valoda JK 11.b1 klase 1. ieskaite Ieskaitē būs jāveic video vai audio …" at bounding box center [223, 91] width 238 height 128
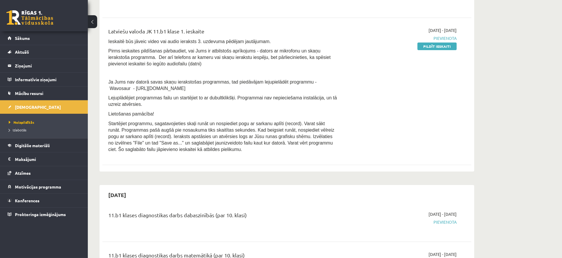
click at [243, 152] on div "Latviešu valoda JK 11.b1 klase 1. ieskaite Ieskaitē būs jāveic video vai audio …" at bounding box center [223, 91] width 238 height 128
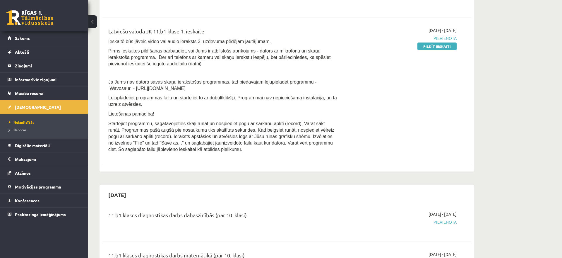
click at [243, 152] on div "Latviešu valoda JK 11.b1 klase 1. ieskaite Ieskaitē būs jāveic video vai audio …" at bounding box center [223, 91] width 238 height 128
click at [175, 156] on div "Latviešu valoda JK 11.b1 klase 1. ieskaite Ieskaitē būs jāveic video vai audio …" at bounding box center [287, 91] width 369 height 140
click at [436, 47] on link "Pildīt ieskaiti" at bounding box center [437, 46] width 39 height 8
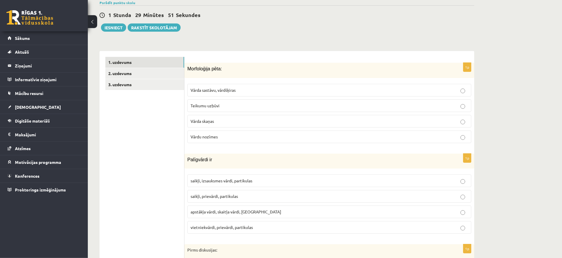
scroll to position [133, 0]
click at [166, 88] on link "3. uzdevums" at bounding box center [144, 84] width 79 height 11
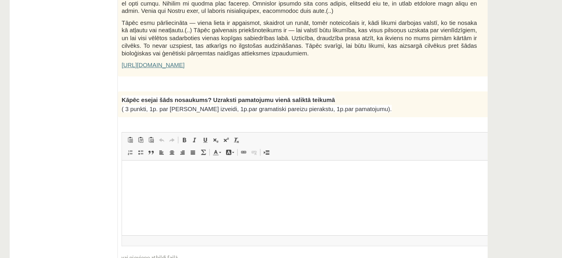
scroll to position [381, 0]
click at [162, 161] on html at bounding box center [276, 189] width 308 height 59
click at [140, 169] on p "**********" at bounding box center [264, 169] width 272 height 6
click at [188, 164] on html "**********" at bounding box center [276, 189] width 308 height 59
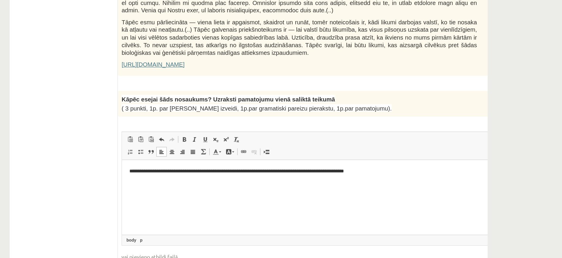
click at [286, 168] on p "**********" at bounding box center [264, 169] width 272 height 6
click at [304, 168] on p "**********" at bounding box center [264, 169] width 272 height 6
drag, startPoint x: 346, startPoint y: 170, endPoint x: 311, endPoint y: 171, distance: 35.8
click at [311, 171] on p "**********" at bounding box center [264, 169] width 272 height 6
click at [336, 169] on p "**********" at bounding box center [264, 169] width 272 height 6
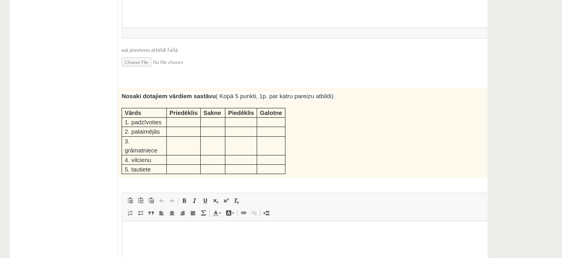
scroll to position [696, 0]
click at [239, 148] on p at bounding box center [236, 151] width 22 height 6
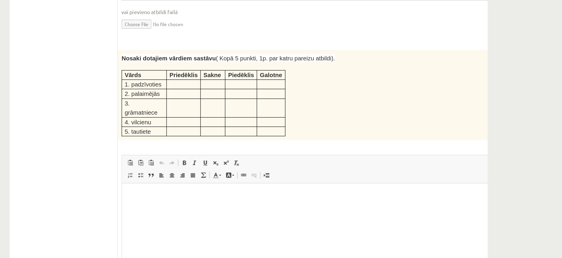
scroll to position [726, 0]
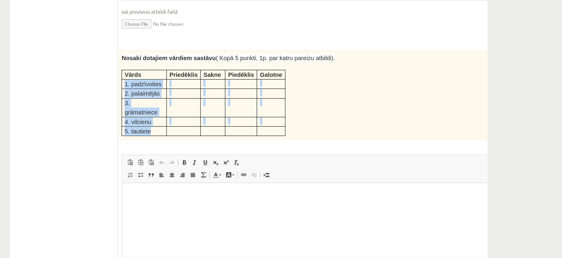
drag, startPoint x: 190, startPoint y: 110, endPoint x: 211, endPoint y: 137, distance: 34.0
click at [211, 137] on tbody "Vārds Priedēklis Sakne Piedēklis Galotne 1. padzīvoties 2. palaimējās 3. grāmat…" at bounding box center [252, 136] width 128 height 52
copy tbody "1. padzīvoties 2. palaimējās 3. grāmatniece 4. vilcienu 5. tautiete"
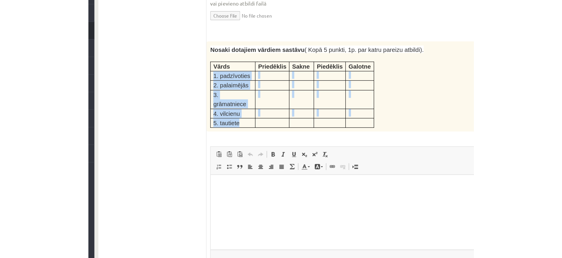
scroll to position [732, 0]
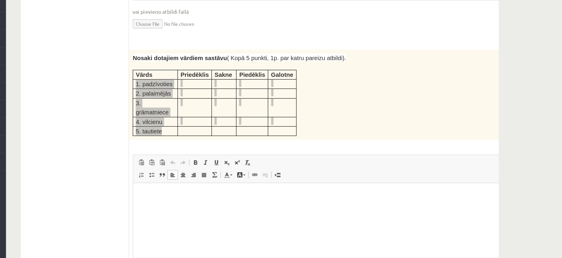
click at [164, 193] on p "Editor, wiswyg-editor-user-answer-47433801219580" at bounding box center [287, 192] width 296 height 6
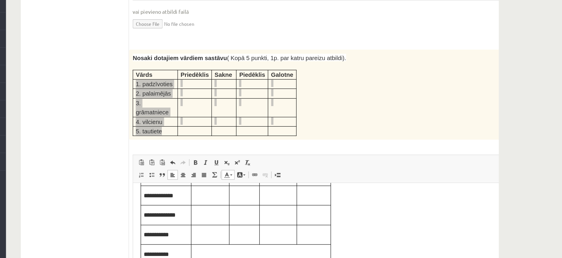
scroll to position [0, 0]
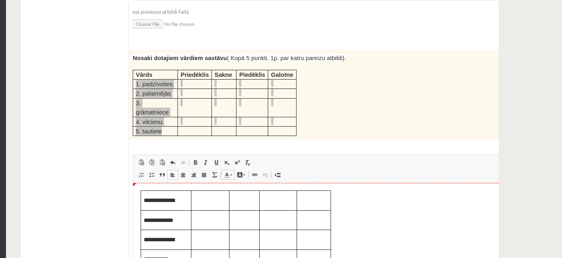
click at [193, 194] on p "Editor, wiswyg-editor-user-answer-47433801219580" at bounding box center [193, 196] width 25 height 6
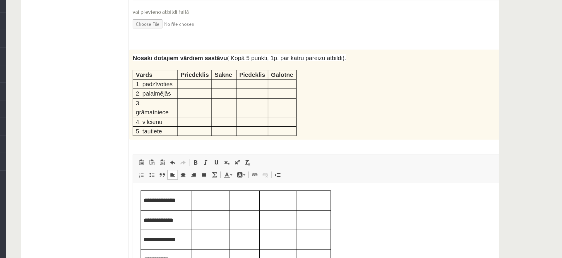
click at [189, 104] on td "Vārds" at bounding box center [205, 107] width 35 height 7
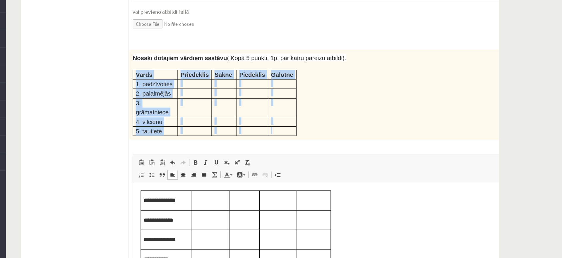
drag, startPoint x: 189, startPoint y: 97, endPoint x: 315, endPoint y: 137, distance: 132.3
click at [315, 137] on div "Nosaki dotajiem vārdiem sastāvu ( Kopā 5 punkti, 1p. par katru pareizu atbildi)…" at bounding box center [342, 123] width 314 height 71
copy tbody "Vārds Priedēklis Sakne Piedēklis Galotne 1. padzīvoties 2. palaimējās 3. grāmat…"
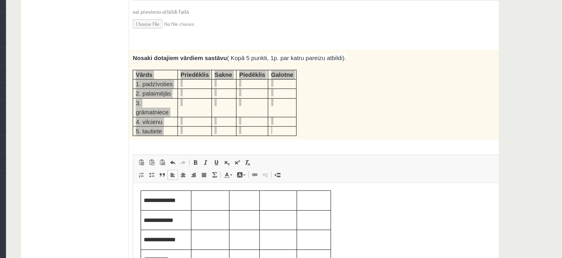
click at [293, 191] on body "**********" at bounding box center [287, 227] width 296 height 77
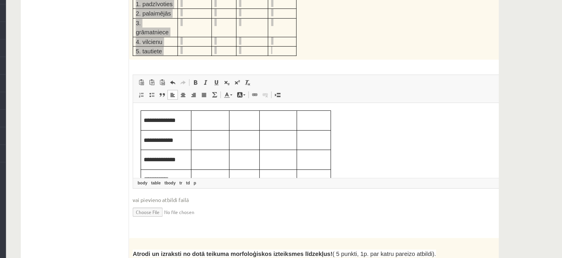
scroll to position [801, 0]
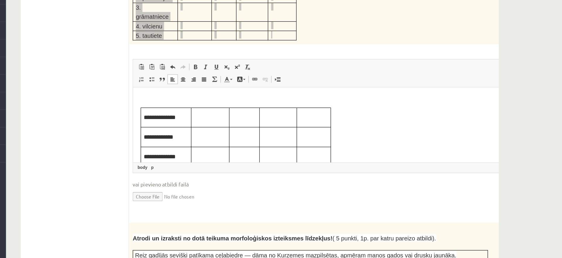
click at [221, 115] on span at bounding box center [218, 117] width 5 height 5
drag, startPoint x: 297, startPoint y: 134, endPoint x: 99, endPoint y: 82, distance: 204.6
click at [133, 87] on html "**********" at bounding box center [287, 116] width 308 height 59
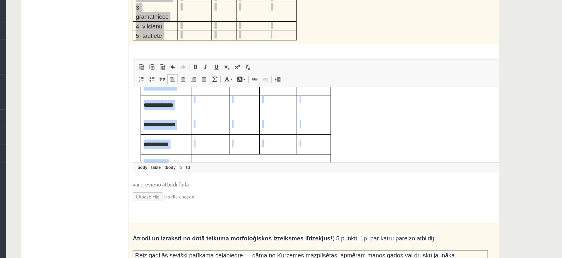
scroll to position [35, 0]
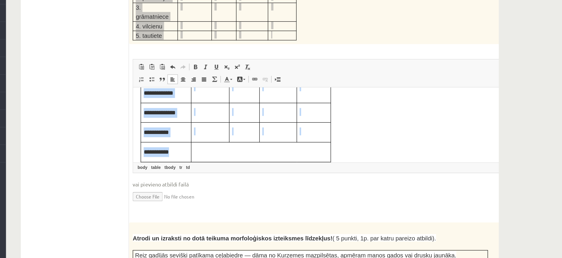
drag, startPoint x: 137, startPoint y: 100, endPoint x: 280, endPoint y: 151, distance: 151.2
click at [280, 111] on html "**********" at bounding box center [287, 82] width 308 height 59
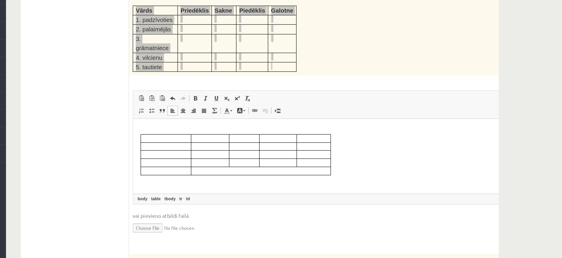
scroll to position [780, 0]
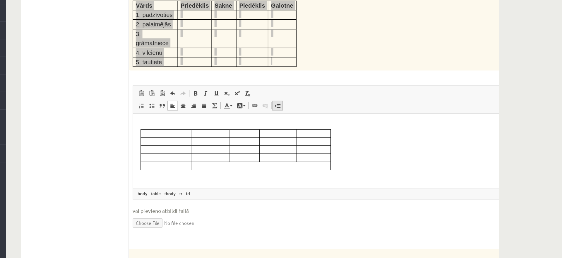
click at [303, 136] on span at bounding box center [301, 138] width 5 height 5
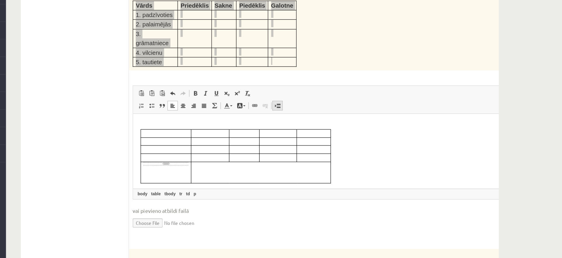
click at [303, 136] on span at bounding box center [301, 138] width 5 height 5
click at [218, 126] on span at bounding box center [218, 128] width 5 height 5
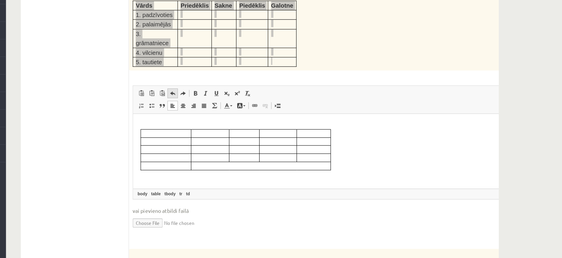
click at [218, 126] on span at bounding box center [218, 128] width 5 height 5
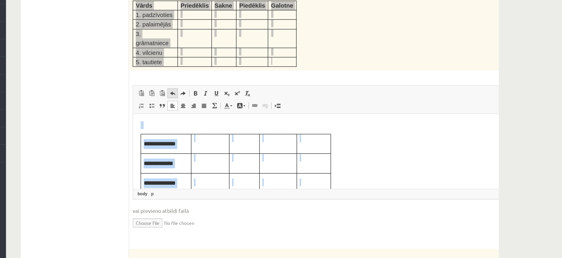
click at [218, 126] on span at bounding box center [218, 128] width 5 height 5
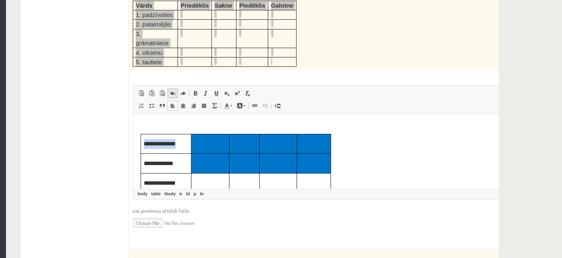
click at [218, 126] on span at bounding box center [218, 128] width 5 height 5
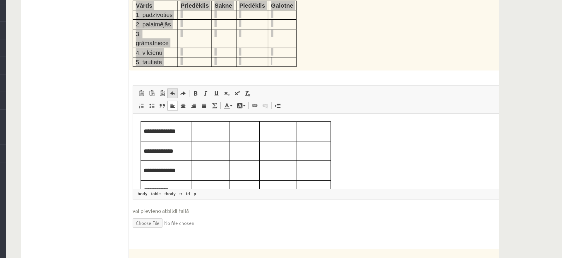
click at [218, 126] on span at bounding box center [218, 128] width 5 height 5
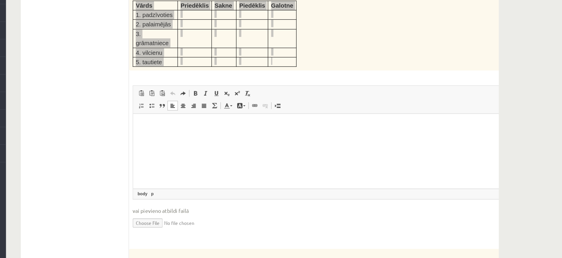
click at [142, 122] on p "Editor, wiswyg-editor-user-answer-47433801219580" at bounding box center [287, 123] width 296 height 6
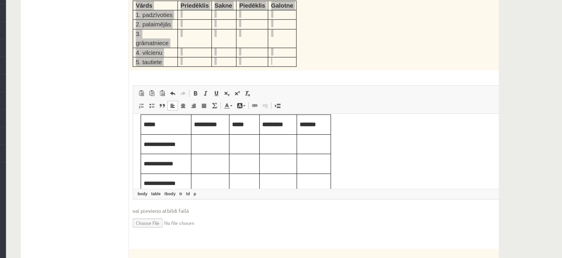
scroll to position [0, 0]
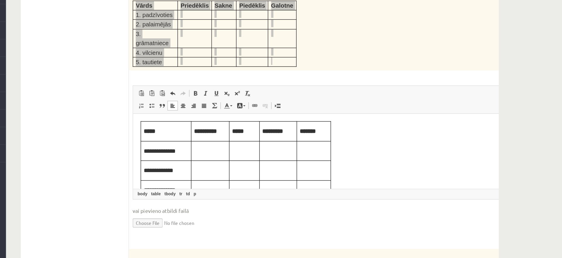
click at [190, 143] on p "Editor, wiswyg-editor-user-answer-47433801219580" at bounding box center [193, 142] width 25 height 6
click at [221, 142] on p "Editor, wiswyg-editor-user-answer-47433801219580" at bounding box center [220, 142] width 19 height 6
click at [243, 140] on p "Editor, wiswyg-editor-user-answer-47433801219580" at bounding box center [247, 142] width 25 height 6
click at [219, 141] on p "*****" at bounding box center [220, 142] width 19 height 6
click at [257, 143] on p "Editor, wiswyg-editor-user-answer-47433801219580" at bounding box center [247, 142] width 25 height 6
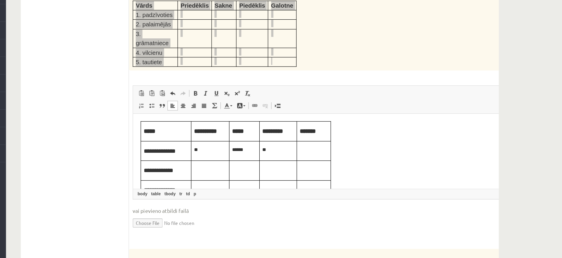
click at [276, 146] on td "Editor, wiswyg-editor-user-answer-47433801219580" at bounding box center [275, 143] width 27 height 16
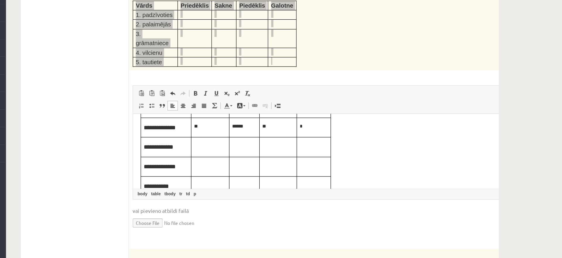
scroll to position [22, 0]
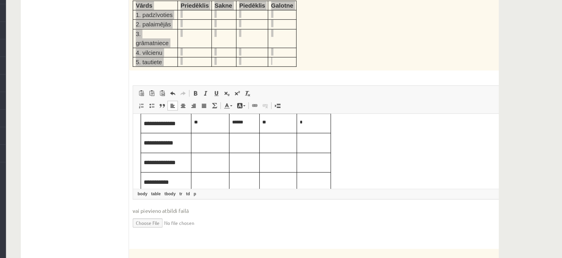
click at [187, 135] on p "Editor, wiswyg-editor-user-answer-47433801219580" at bounding box center [193, 136] width 25 height 6
click at [226, 135] on p "Editor, wiswyg-editor-user-answer-47433801219580" at bounding box center [220, 136] width 19 height 6
click at [244, 138] on p "Editor, wiswyg-editor-user-answer-47433801219580" at bounding box center [247, 136] width 25 height 6
click at [273, 134] on p "Editor, wiswyg-editor-user-answer-47433801219580" at bounding box center [275, 136] width 22 height 6
click at [187, 152] on p "Editor, wiswyg-editor-user-answer-47433801219580" at bounding box center [193, 151] width 25 height 6
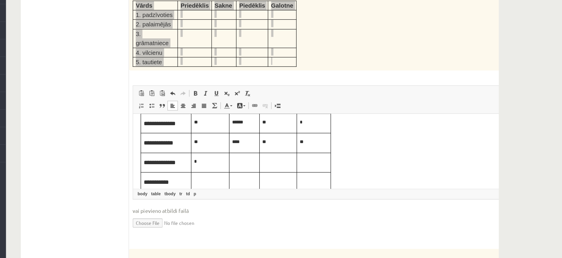
click at [222, 149] on p "Editor, wiswyg-editor-user-answer-47433801219580" at bounding box center [220, 151] width 19 height 6
click at [236, 153] on p "Editor, wiswyg-editor-user-answer-47433801219580" at bounding box center [247, 151] width 25 height 6
click at [270, 150] on p "Editor, wiswyg-editor-user-answer-47433801219580" at bounding box center [275, 151] width 22 height 6
click at [195, 163] on td "Editor, wiswyg-editor-user-answer-47433801219580" at bounding box center [194, 168] width 30 height 16
click at [220, 163] on td "Editor, wiswyg-editor-user-answer-47433801219580" at bounding box center [221, 168] width 24 height 16
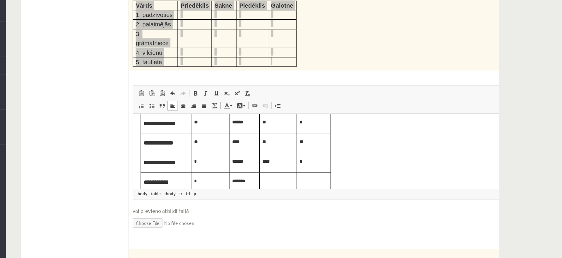
click at [242, 164] on p "Editor, wiswyg-editor-user-answer-47433801219580" at bounding box center [247, 166] width 25 height 6
click at [272, 164] on p "Editor, wiswyg-editor-user-answer-47433801219580" at bounding box center [275, 166] width 22 height 6
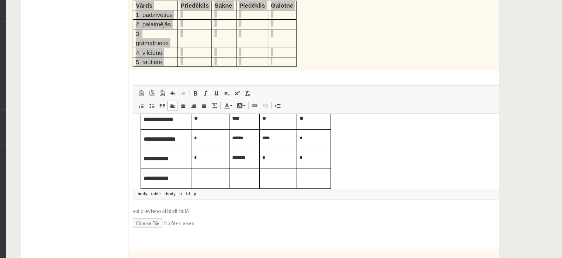
click at [199, 162] on p "Editor, wiswyg-editor-user-answer-47433801219580" at bounding box center [193, 164] width 25 height 6
click at [221, 163] on p "Editor, wiswyg-editor-user-answer-47433801219580" at bounding box center [220, 164] width 19 height 6
click at [238, 162] on p "Editor, wiswyg-editor-user-answer-47433801219580" at bounding box center [247, 164] width 25 height 6
click at [278, 161] on p "Editor, wiswyg-editor-user-answer-47433801219580" at bounding box center [275, 164] width 22 height 6
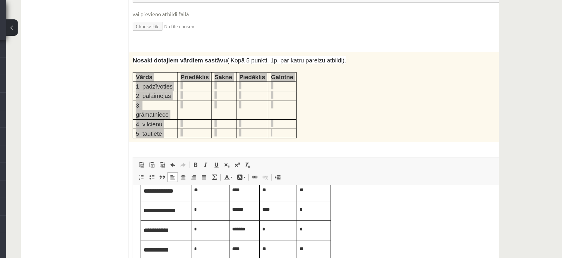
scroll to position [779, 0]
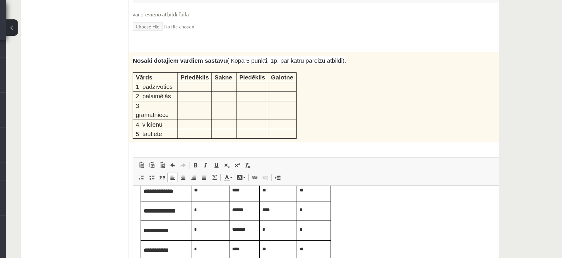
click at [466, 49] on div "Nosaki dotajiem vārdiem sastāvu ( Kopā 5 punkti, 1p. par katru pareizu atbildi)…" at bounding box center [342, 76] width 314 height 71
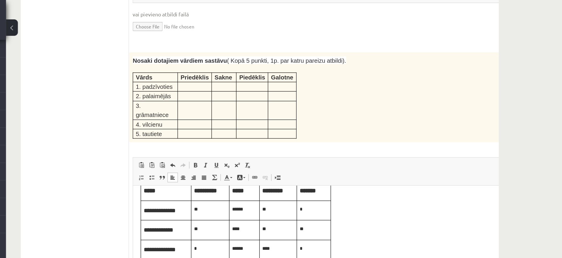
scroll to position [0, 0]
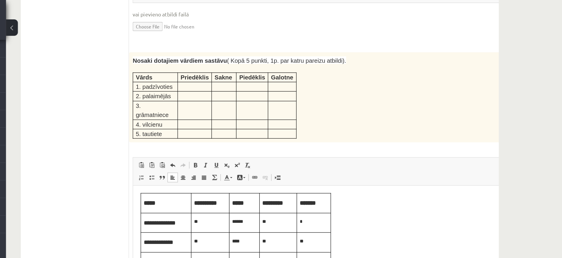
click at [223, 214] on p "******" at bounding box center [220, 214] width 19 height 6
click at [253, 216] on p "**" at bounding box center [247, 214] width 25 height 6
click at [264, 214] on td "*" at bounding box center [275, 215] width 27 height 16
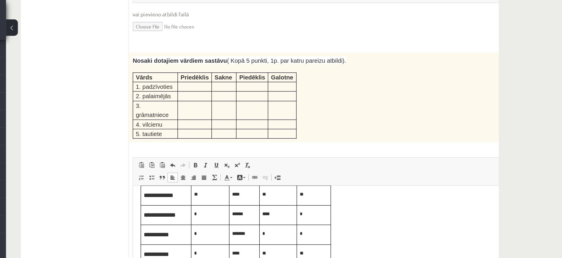
scroll to position [41, 0]
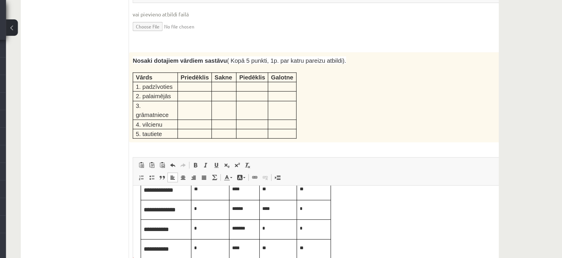
click at [247, 235] on p "**" at bounding box center [247, 234] width 25 height 6
click at [264, 233] on p "**" at bounding box center [275, 235] width 22 height 6
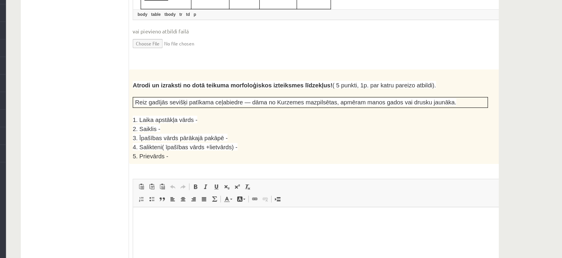
scroll to position [929, 0]
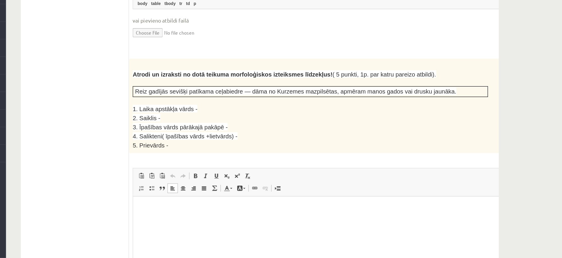
click at [229, 212] on html at bounding box center [287, 225] width 308 height 59
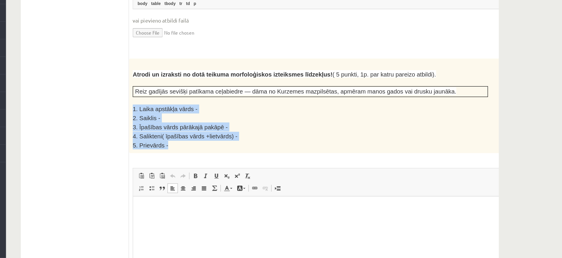
drag, startPoint x: 187, startPoint y: 117, endPoint x: 220, endPoint y: 147, distance: 44.2
click at [220, 147] on div "Atrodi un izraksti no dotā teikuma morfoloģiskos izteiksmes līdzekļus! ( 5 punk…" at bounding box center [342, 138] width 314 height 74
copy div "1. Laika apstākļa vārds - 2. Saiklis - 3. Īpašības vārds pārākajā pakāpē - 4. S…"
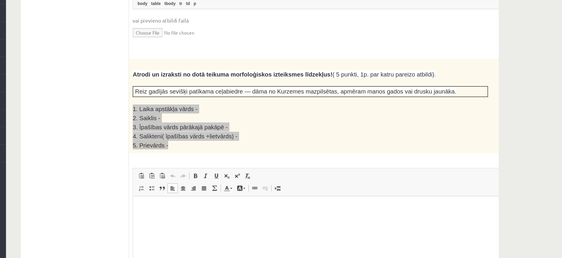
click at [160, 203] on p "Editor, wiswyg-editor-user-answer-47433801069360" at bounding box center [287, 205] width 296 height 6
paste body "Editor, wiswyg-editor-user-answer-47433801069360"
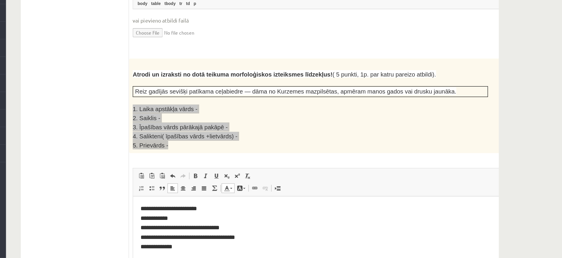
click at [190, 205] on p "**********" at bounding box center [287, 206] width 296 height 8
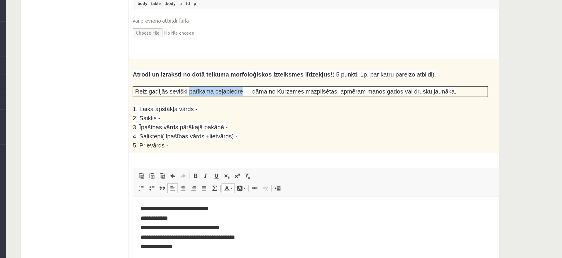
drag, startPoint x: 226, startPoint y: 105, endPoint x: 264, endPoint y: 108, distance: 38.2
click at [264, 125] on span "Reiz gadījās sevišķi patīkama ceļabiedre — dāma no Kurzemes mazpilsētas, apmēra…" at bounding box center [315, 127] width 252 height 5
copy span "patīkama ceļabiedre"
click at [220, 230] on p "**********" at bounding box center [287, 228] width 296 height 8
click at [273, 151] on p "3. Īpašības vārds pārākajā pakāpē -" at bounding box center [326, 154] width 279 height 7
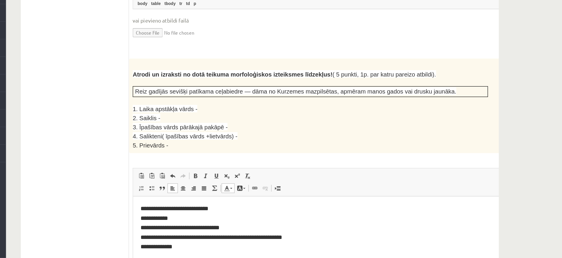
click at [243, 224] on p "**********" at bounding box center [287, 221] width 296 height 8
click at [184, 210] on p "**********" at bounding box center [287, 213] width 296 height 8
click at [171, 236] on p "**********" at bounding box center [287, 236] width 296 height 8
click at [167, 213] on span "**********" at bounding box center [156, 213] width 34 height 4
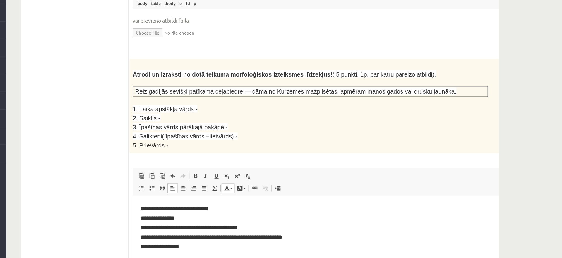
click at [211, 221] on span "**********" at bounding box center [177, 220] width 76 height 4
click at [289, 150] on div "Atrodi un izraksti no dotā teikuma morfoloģiskos izteiksmes līdzekļus! ( 5 punk…" at bounding box center [342, 138] width 314 height 74
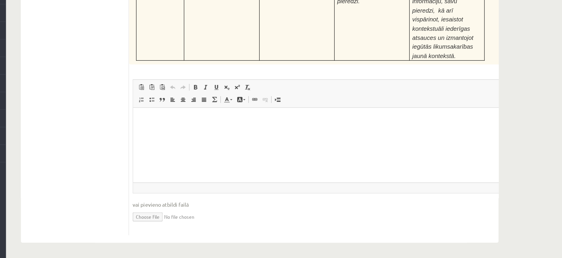
scroll to position [1946, 0]
click at [203, 225] on input "file" at bounding box center [341, 225] width 308 height 12
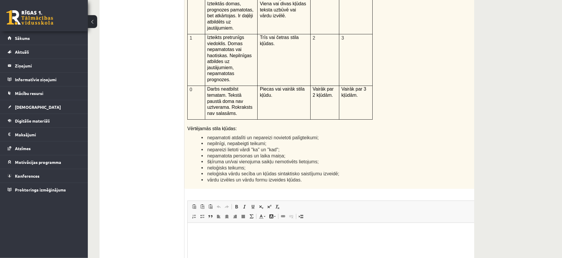
scroll to position [1360, 0]
click at [278, 227] on html at bounding box center [342, 251] width 308 height 59
click at [283, 236] on html "**********" at bounding box center [342, 251] width 308 height 59
click at [240, 231] on p "**********" at bounding box center [330, 231] width 272 height 6
click at [289, 230] on p "**********" at bounding box center [330, 231] width 272 height 6
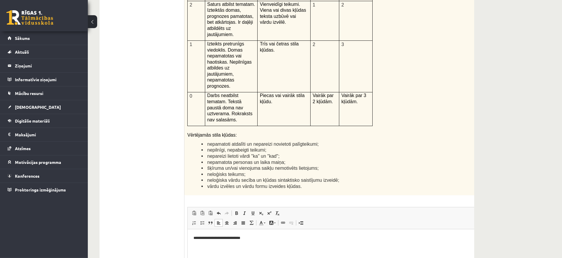
scroll to position [1371, 0]
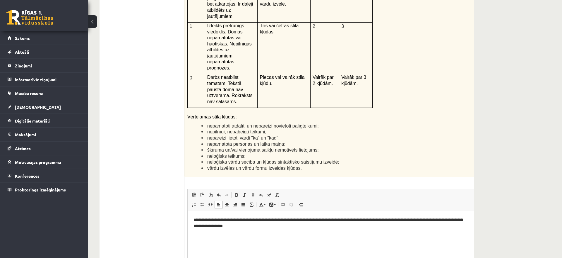
click at [231, 225] on p "**********" at bounding box center [330, 222] width 272 height 12
click at [254, 226] on p "**********" at bounding box center [330, 222] width 272 height 12
click at [304, 227] on p "**********" at bounding box center [330, 222] width 272 height 12
click at [416, 226] on p "**********" at bounding box center [330, 222] width 272 height 12
click at [460, 229] on html "**********" at bounding box center [342, 240] width 308 height 59
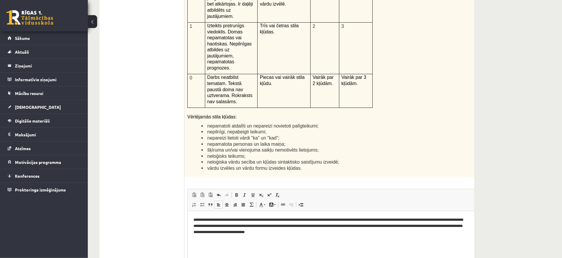
click at [307, 231] on p "**********" at bounding box center [330, 225] width 272 height 18
click at [359, 232] on p "**********" at bounding box center [330, 225] width 272 height 18
click at [241, 226] on p "**********" at bounding box center [330, 228] width 272 height 24
click at [293, 224] on p "**********" at bounding box center [330, 228] width 272 height 24
click at [293, 226] on p "**********" at bounding box center [330, 228] width 272 height 24
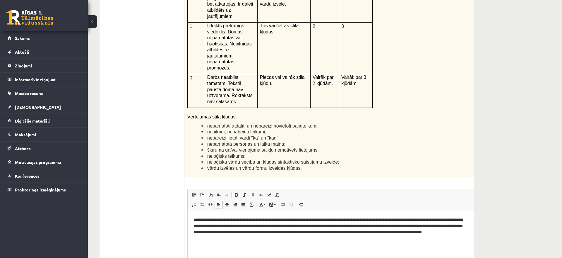
click at [372, 226] on p "**********" at bounding box center [330, 228] width 272 height 24
click at [202, 232] on p "**********" at bounding box center [330, 228] width 272 height 24
click at [216, 230] on p "**********" at bounding box center [330, 228] width 272 height 24
click at [340, 237] on p "**********" at bounding box center [330, 228] width 272 height 24
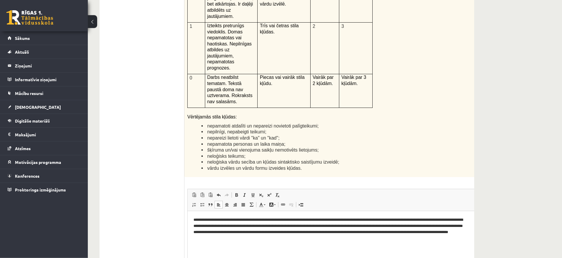
click at [303, 231] on p "**********" at bounding box center [330, 228] width 272 height 24
click at [317, 231] on p "**********" at bounding box center [330, 228] width 272 height 24
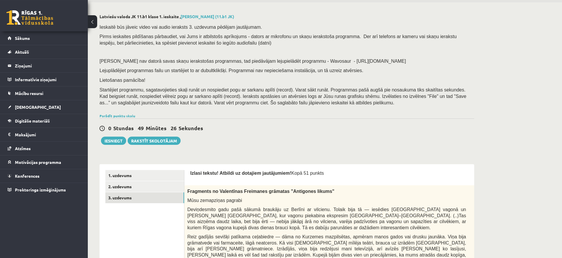
scroll to position [0, 0]
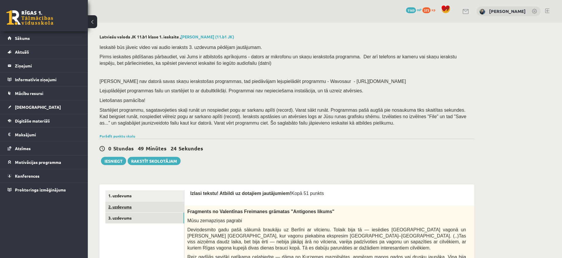
click at [173, 209] on link "2. uzdevums" at bounding box center [144, 206] width 79 height 11
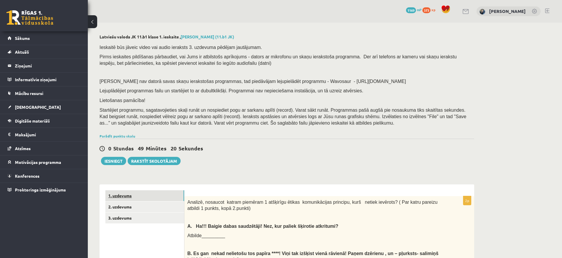
click at [166, 195] on link "1. uzdevums" at bounding box center [144, 195] width 79 height 11
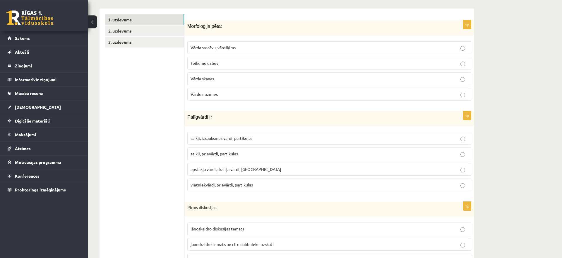
scroll to position [196, 0]
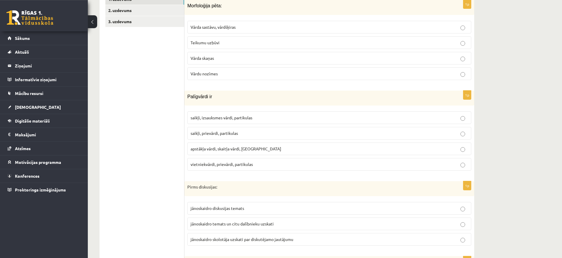
click at [235, 132] on span "saikļi, prievārdi, partikulas" at bounding box center [214, 132] width 47 height 5
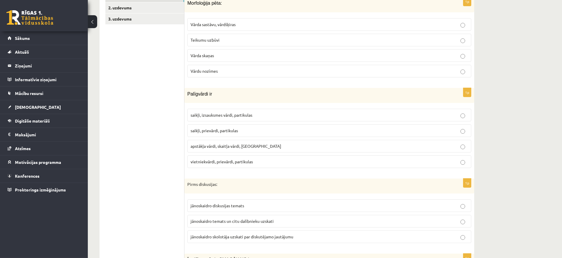
click at [249, 24] on p "Vārda sastāvu, vārdšķiras" at bounding box center [330, 24] width 278 height 6
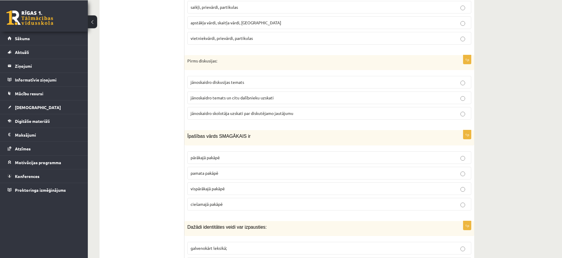
scroll to position [323, 0]
click at [272, 97] on span "jānoskaidro temats un citu dalībnieku uzskati" at bounding box center [232, 97] width 83 height 5
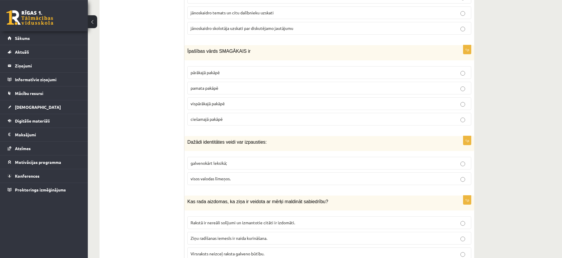
scroll to position [445, 0]
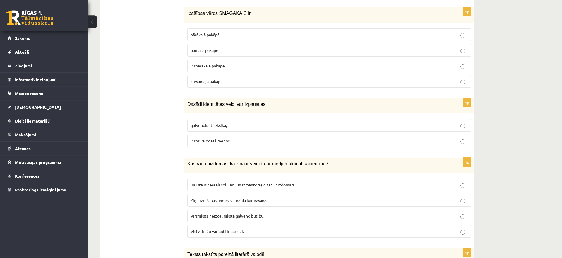
click at [226, 66] on p "vispārākajā pakāpē" at bounding box center [330, 66] width 278 height 6
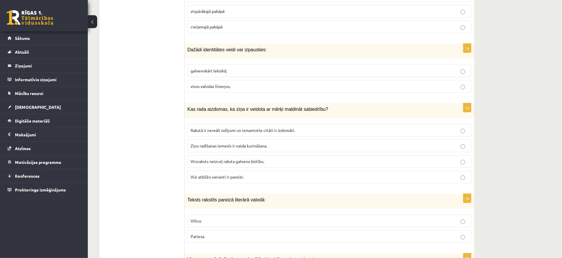
scroll to position [503, 0]
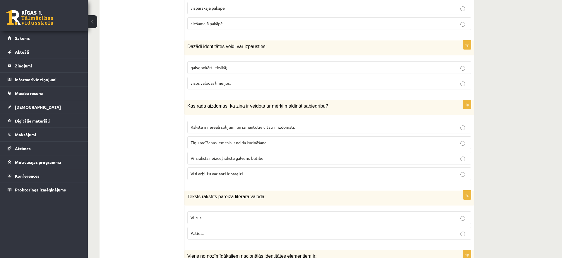
click at [246, 79] on label "visos valodas līmeņos." at bounding box center [329, 83] width 284 height 13
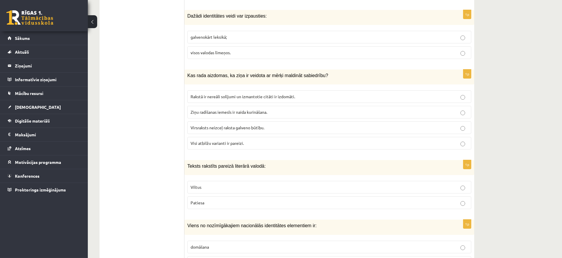
scroll to position [533, 0]
click at [227, 145] on span "Visi atbilžu varianti ir pareizi." at bounding box center [217, 142] width 53 height 5
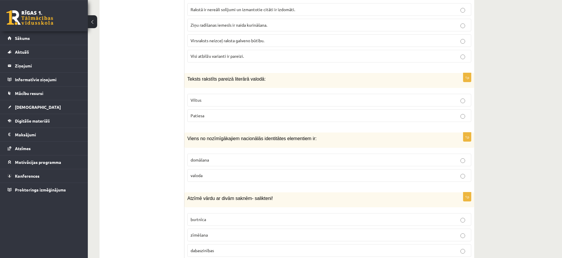
scroll to position [624, 0]
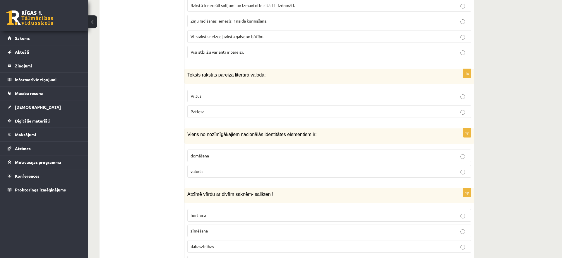
click at [221, 111] on p "Patiesa" at bounding box center [330, 111] width 278 height 6
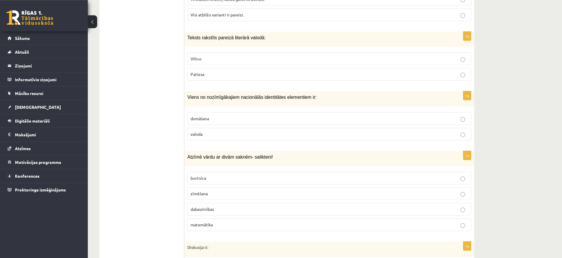
scroll to position [663, 0]
click at [257, 117] on p "domāšana" at bounding box center [330, 117] width 278 height 6
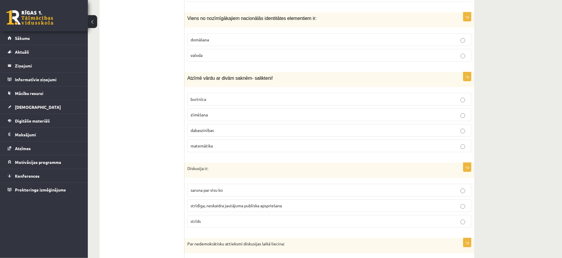
scroll to position [751, 0]
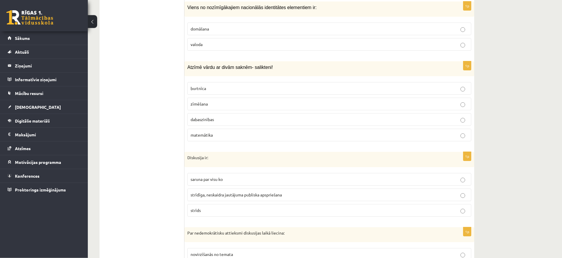
click at [257, 117] on p "dabaszinības" at bounding box center [330, 119] width 278 height 6
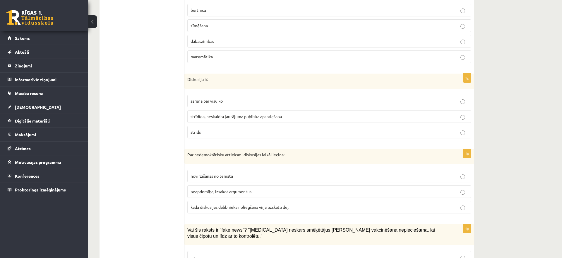
scroll to position [851, 0]
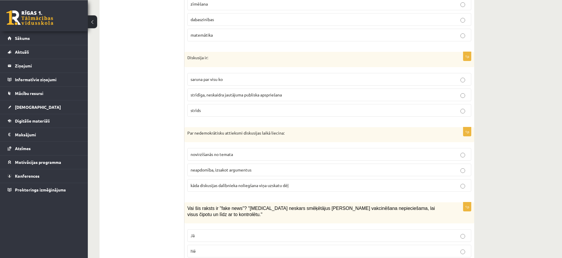
click at [262, 96] on span "strīdīga, neskaidra jautājuma publiska apspriešana" at bounding box center [236, 94] width 91 height 5
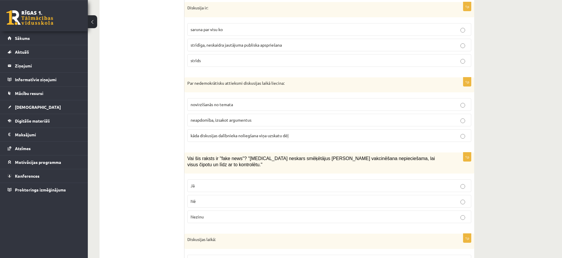
scroll to position [901, 0]
click at [295, 108] on label "novirzīšanās no temata" at bounding box center [329, 104] width 284 height 13
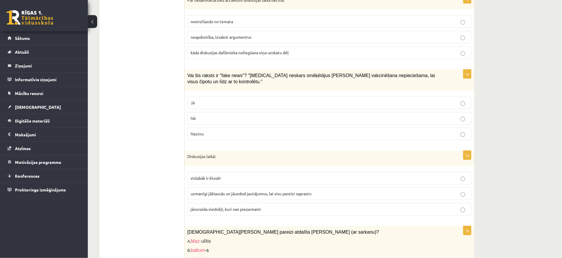
scroll to position [985, 0]
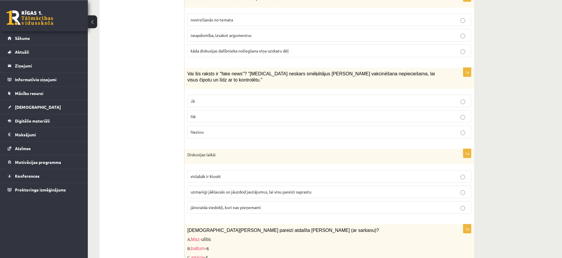
click at [292, 98] on p "Jā" at bounding box center [330, 101] width 278 height 6
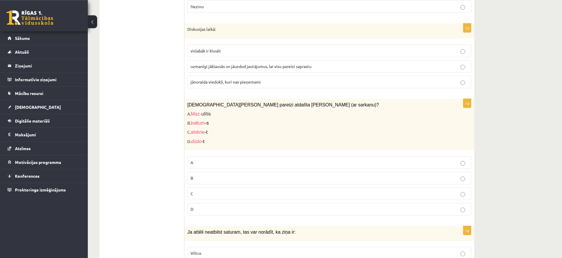
scroll to position [1111, 0]
click at [301, 63] on p "uzmanīgi jāklausās un jāuzdod jautājumus, lai visu pareizi saprastu" at bounding box center [330, 66] width 278 height 6
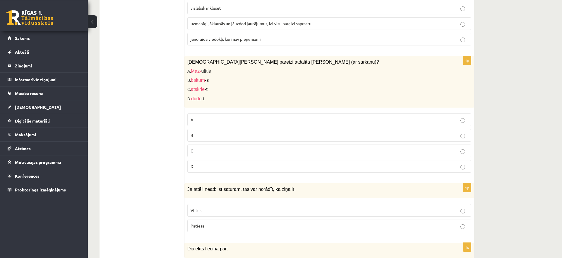
scroll to position [1163, 0]
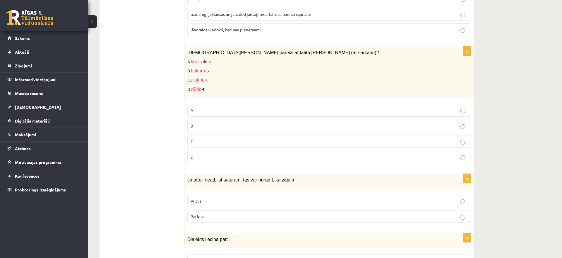
click at [203, 151] on label "D" at bounding box center [329, 157] width 284 height 13
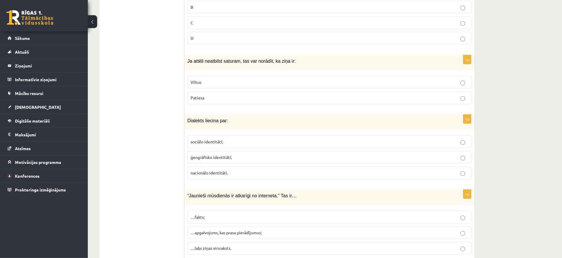
scroll to position [1282, 0]
click at [224, 79] on p "Viltus" at bounding box center [330, 82] width 278 height 6
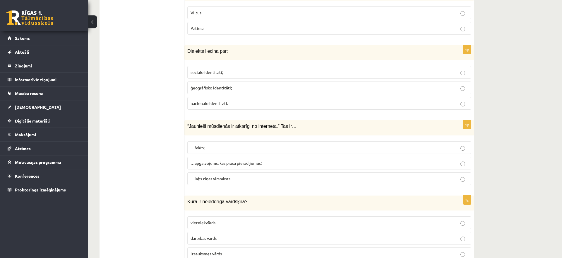
scroll to position [1362, 0]
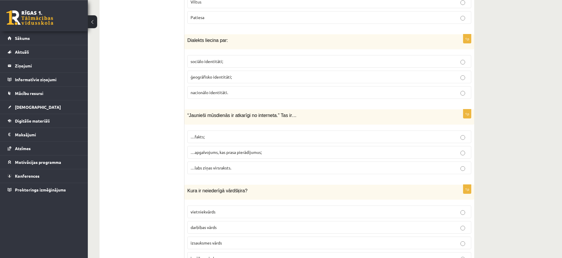
click at [230, 74] on span "ģeogrāfisko identitāti;" at bounding box center [211, 76] width 41 height 5
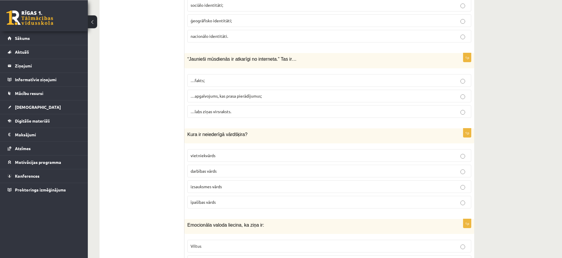
scroll to position [1424, 0]
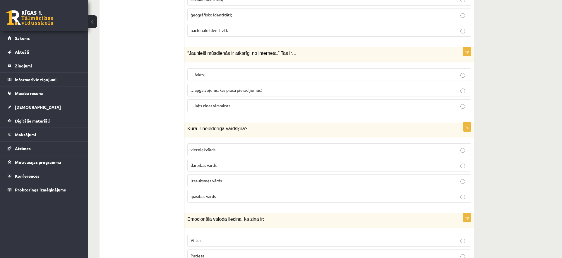
click at [230, 87] on span "…apgalvojums, kas prasa pierādījumus;" at bounding box center [226, 89] width 71 height 5
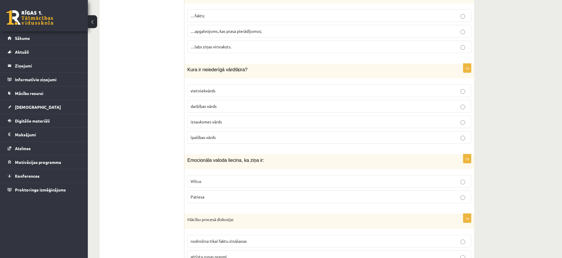
scroll to position [1483, 0]
click at [220, 118] on span "izsauksmes vārds" at bounding box center [206, 120] width 31 height 5
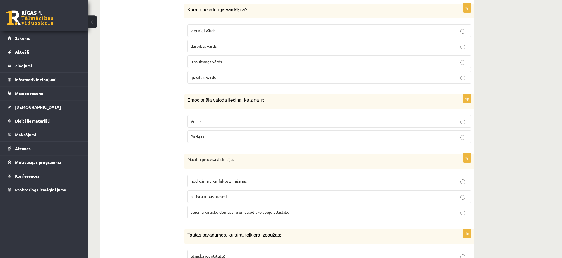
scroll to position [1548, 0]
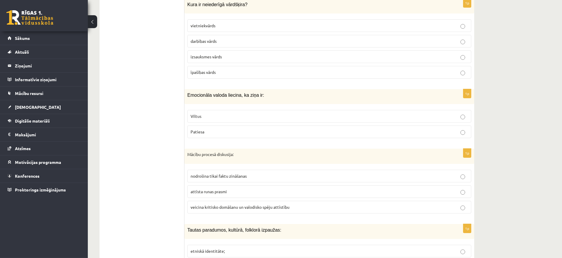
click at [239, 23] on p "vietniekvārds" at bounding box center [330, 26] width 278 height 6
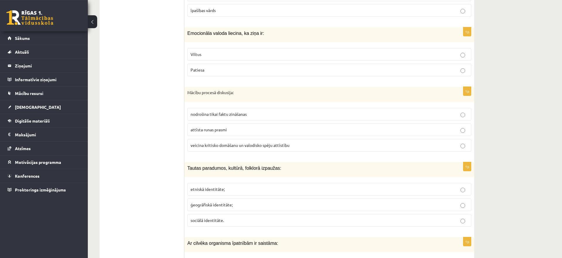
scroll to position [1611, 0]
click at [253, 69] on label "Patiesa" at bounding box center [329, 69] width 284 height 13
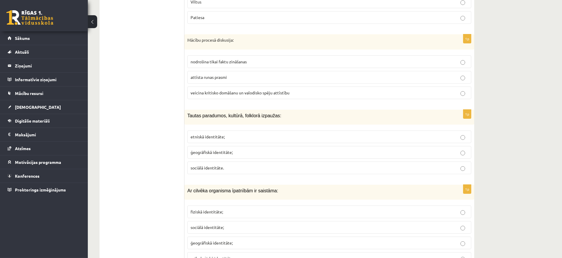
scroll to position [1662, 0]
click at [264, 71] on label "attīsta runas prasmi" at bounding box center [329, 77] width 284 height 13
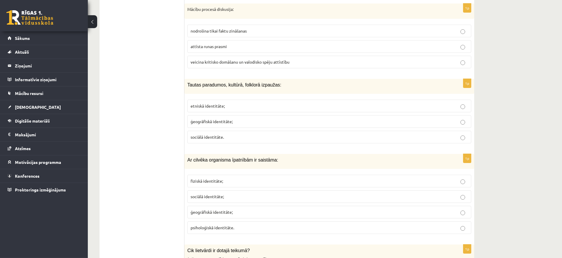
scroll to position [1696, 0]
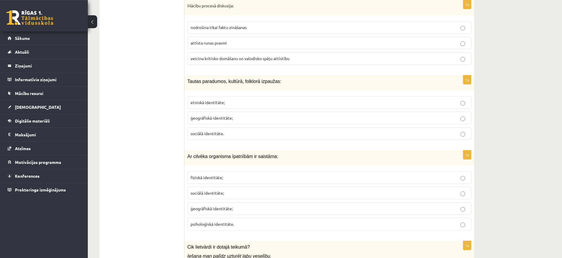
click at [263, 52] on label "veicina kritisko domāšanu un valodisko spēju attīstību" at bounding box center [329, 58] width 284 height 13
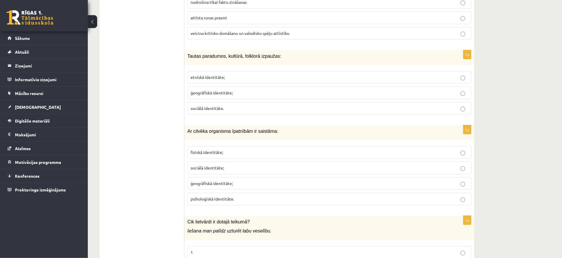
scroll to position [1723, 0]
click at [257, 88] on p "ģeogrāfiskā identitāte;" at bounding box center [330, 91] width 278 height 6
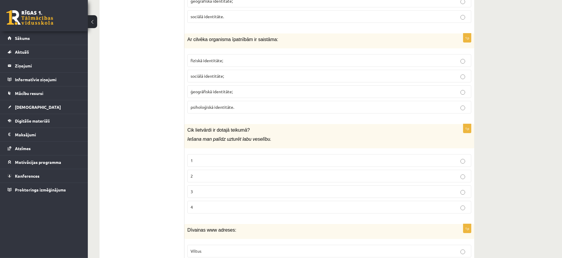
scroll to position [1814, 0]
click at [256, 100] on label "psiholoģiskā identitāte." at bounding box center [329, 106] width 284 height 13
click at [257, 59] on label "fiziskā identitāte;" at bounding box center [329, 60] width 284 height 13
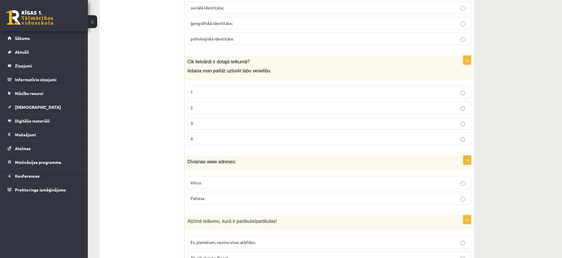
scroll to position [1882, 0]
click at [234, 88] on p "1" at bounding box center [330, 91] width 278 height 6
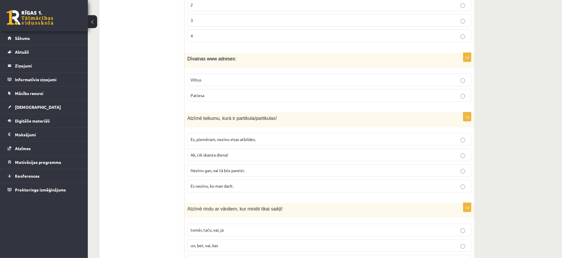
scroll to position [1985, 0]
click at [235, 76] on p "Viltus" at bounding box center [330, 79] width 278 height 6
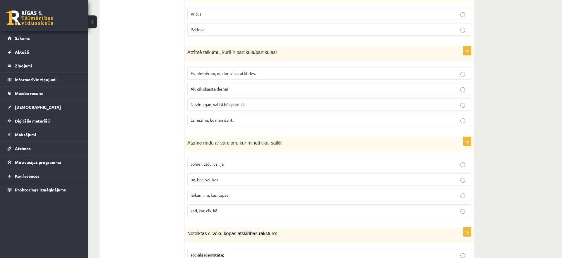
scroll to position [2052, 0]
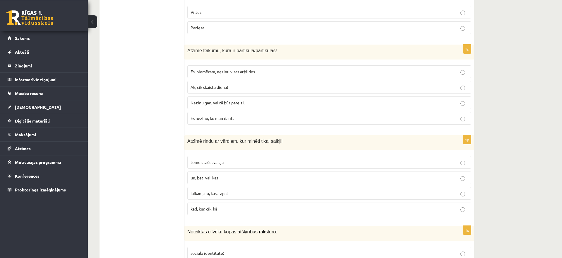
click at [223, 84] on p "Ak, cik skaista diena!" at bounding box center [330, 87] width 278 height 6
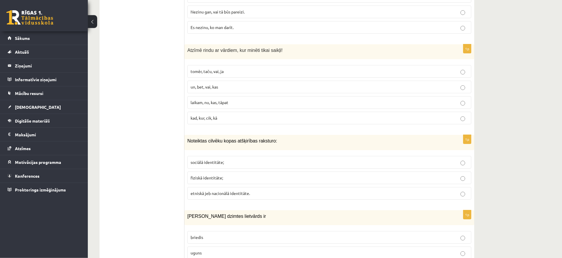
scroll to position [2152, 0]
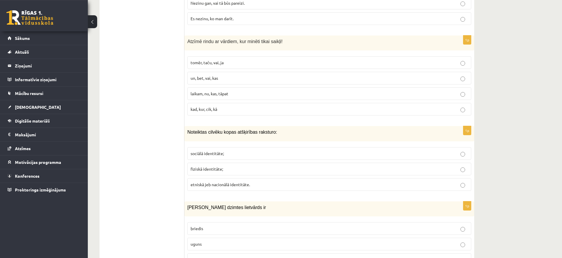
click at [257, 76] on label "un, bet, vai, kas" at bounding box center [329, 78] width 284 height 13
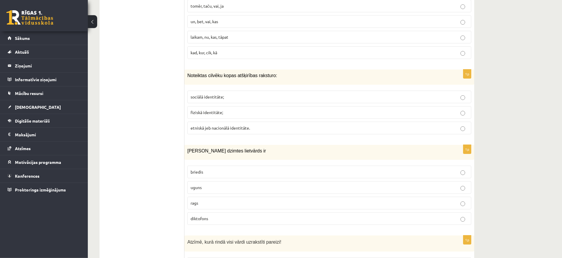
scroll to position [2212, 0]
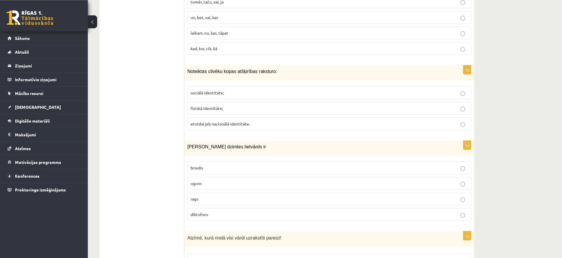
click at [250, 121] on p "etniskā jeb nacionālā identitāte." at bounding box center [330, 124] width 278 height 6
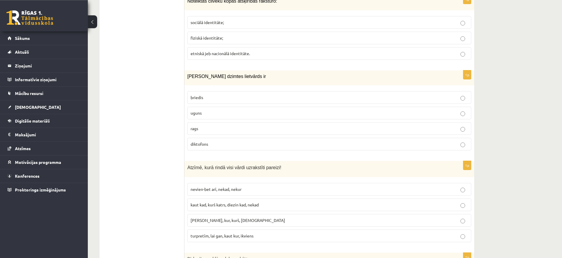
scroll to position [2306, 0]
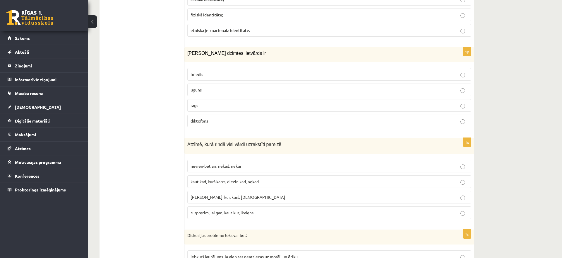
click at [240, 102] on p "rags" at bounding box center [330, 105] width 278 height 6
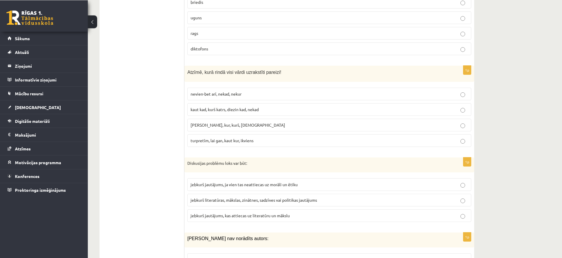
scroll to position [2379, 0]
click at [264, 68] on div "Atzīmē, kurā rindā visi vārdi uzrakstīti pareizi!" at bounding box center [330, 73] width 290 height 16
click at [271, 118] on label "tapēc ka, kur, kurš, neviens" at bounding box center [329, 124] width 284 height 13
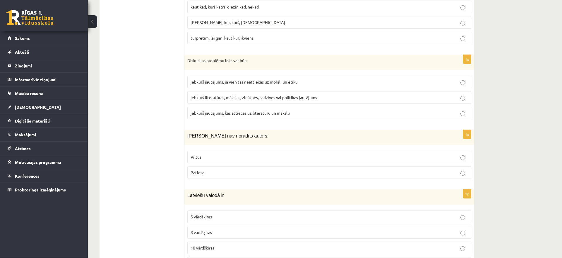
scroll to position [2488, 0]
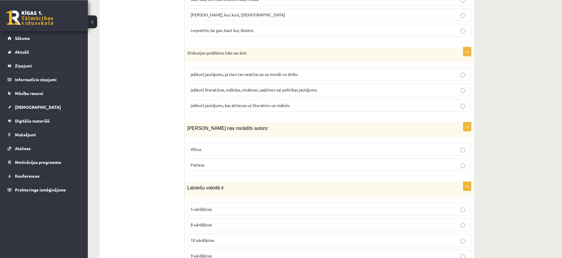
click at [288, 71] on span "jebkurš jautājums, ja vien tas neattiecas uz morāli un ētiku" at bounding box center [244, 73] width 107 height 5
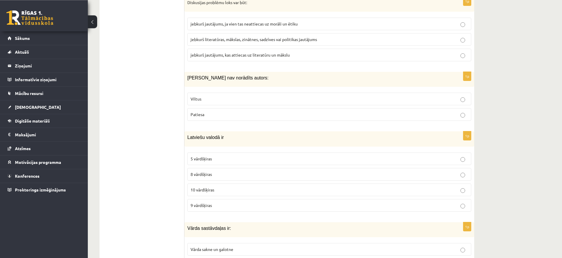
scroll to position [2539, 0]
click at [282, 92] on label "Viltus" at bounding box center [329, 98] width 284 height 13
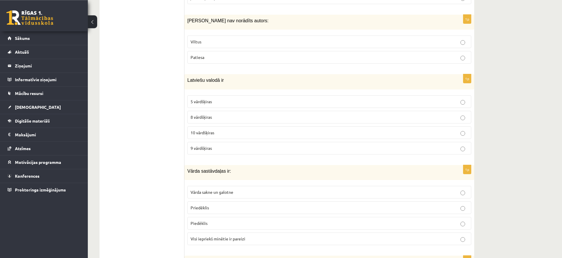
scroll to position [2600, 0]
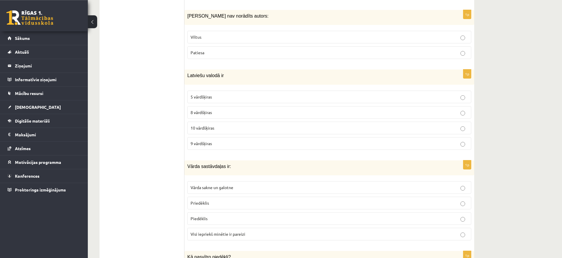
click at [269, 125] on p "10 vārdšķiras" at bounding box center [330, 128] width 278 height 6
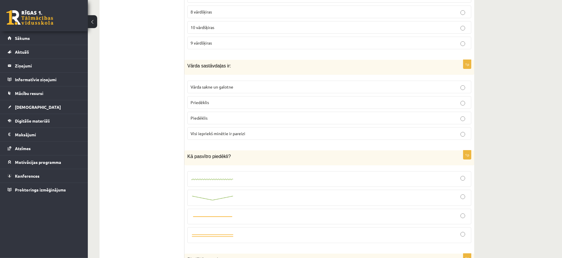
scroll to position [2703, 0]
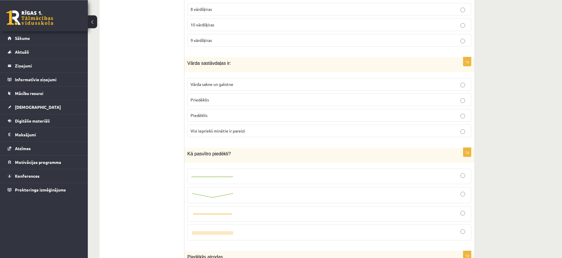
click at [278, 81] on p "Vārda sakne un galotne" at bounding box center [330, 84] width 278 height 6
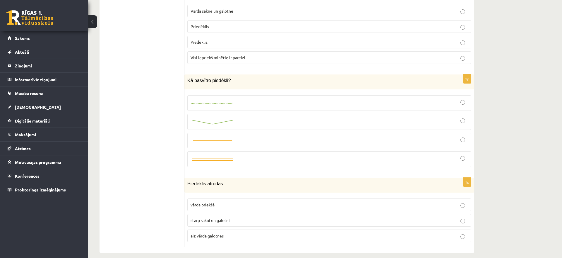
scroll to position [2702, 0]
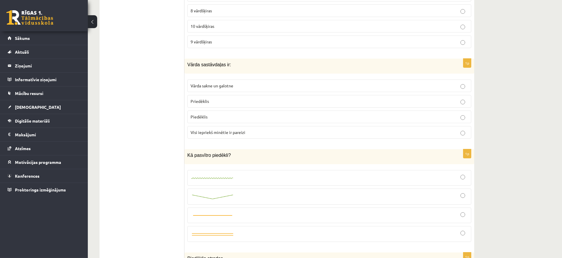
click at [226, 129] on span "Visi iepriekš minētie ir pareizi" at bounding box center [218, 131] width 55 height 5
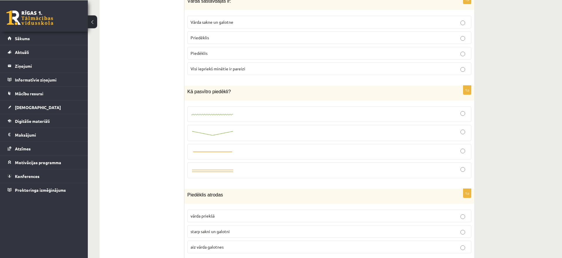
click at [236, 106] on label at bounding box center [329, 114] width 284 height 16
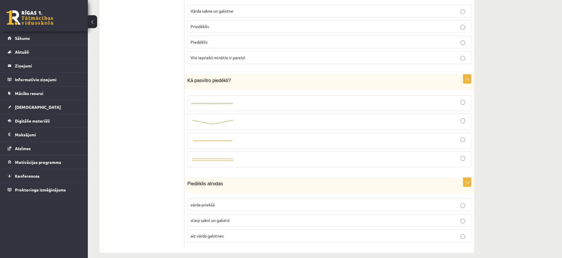
click at [250, 136] on div at bounding box center [330, 140] width 278 height 9
click at [240, 217] on p "starp sakni un galotni" at bounding box center [330, 220] width 278 height 6
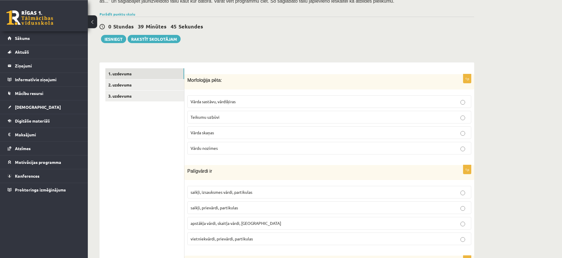
scroll to position [126, 0]
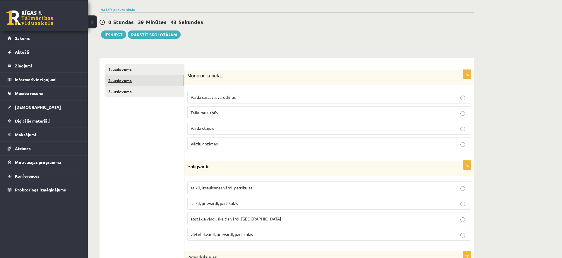
click at [169, 77] on link "2. uzdevums" at bounding box center [144, 80] width 79 height 11
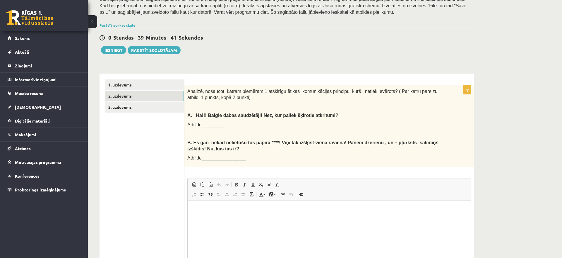
scroll to position [0, 0]
click at [216, 126] on span "Atbilde_________" at bounding box center [206, 124] width 38 height 5
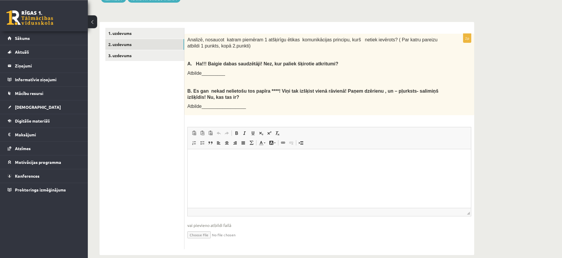
scroll to position [170, 0]
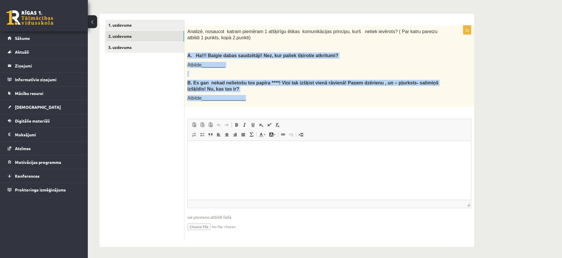
drag, startPoint x: 185, startPoint y: 54, endPoint x: 254, endPoint y: 99, distance: 82.7
click at [254, 99] on div "Analizē, nosaucot katram piemēram 1 atšķirīgu ētikas komunikācijas principu, ku…" at bounding box center [330, 65] width 290 height 81
copy div "A. Ha!!! Baigie dabas saudzētāji! Nez, kur paliek šķirotie atkritumi? Atbilde__…"
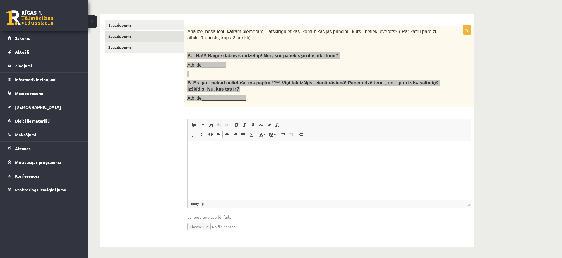
click at [215, 149] on p "Editor, wiswyg-editor-user-answer-47433934801720" at bounding box center [330, 150] width 272 height 6
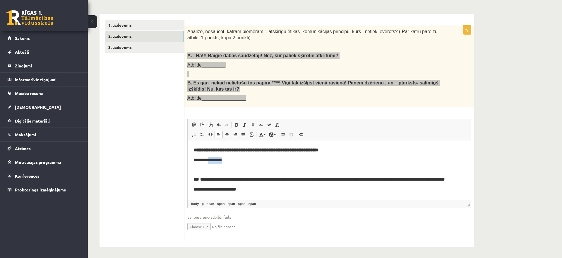
drag, startPoint x: 234, startPoint y: 163, endPoint x: 209, endPoint y: 160, distance: 25.6
click at [209, 160] on p "**********" at bounding box center [330, 160] width 272 height 7
drag, startPoint x: 248, startPoint y: 189, endPoint x: 207, endPoint y: 189, distance: 40.7
click at [207, 189] on p "**********" at bounding box center [330, 189] width 272 height 7
click at [290, 158] on p "********" at bounding box center [330, 160] width 272 height 7
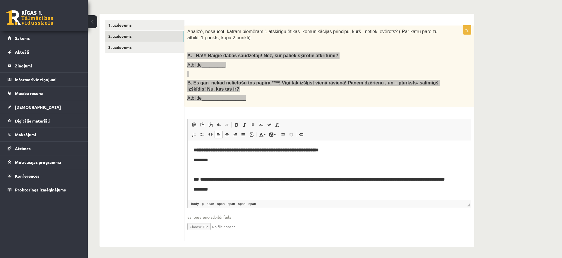
drag, startPoint x: 290, startPoint y: 158, endPoint x: 485, endPoint y: 263, distance: 221.8
click at [290, 158] on p "********" at bounding box center [330, 160] width 272 height 7
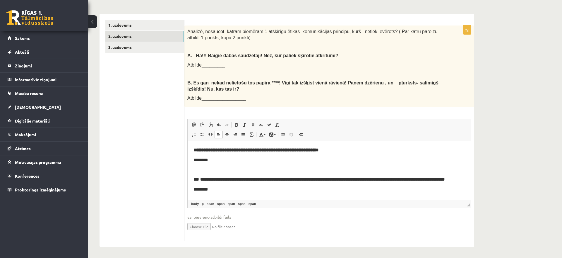
click at [299, 112] on div "2p Analizē, nosaucot katram piemēram 1 atšķirīgu ētikas komunikācijas principu,…" at bounding box center [330, 132] width 290 height 215
click at [257, 157] on p "********" at bounding box center [330, 160] width 272 height 7
click at [223, 191] on p "********" at bounding box center [330, 189] width 272 height 7
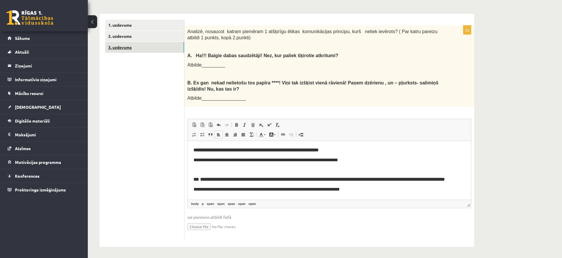
click at [135, 45] on link "3. uzdevums" at bounding box center [144, 47] width 79 height 11
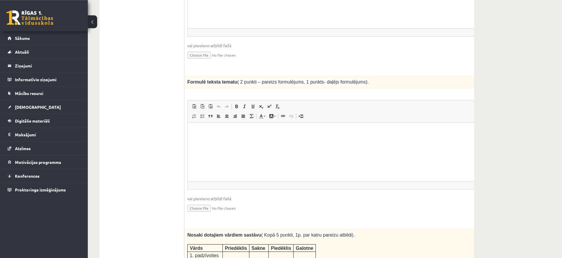
scroll to position [0, 0]
click at [269, 134] on html at bounding box center [342, 151] width 308 height 59
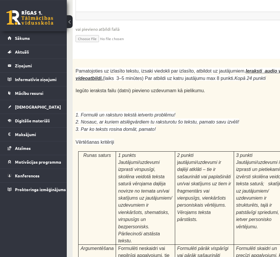
scroll to position [1734, 0]
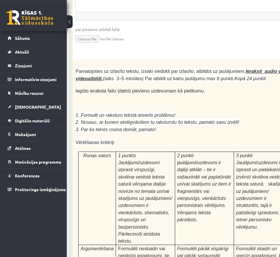
click at [121, 153] on span "1 punkts" at bounding box center [127, 155] width 18 height 5
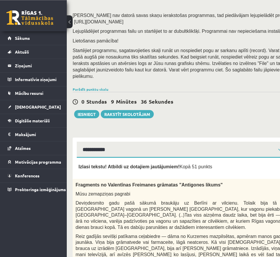
scroll to position [0, 0]
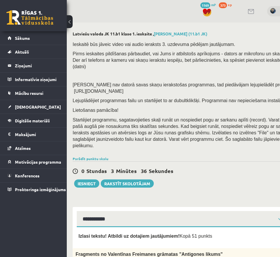
click at [112, 71] on div "Ieskaitē būs jāveic video vai audio ieraksts 3. uzdevuma pēdējam jautājumam. Pi…" at bounding box center [207, 96] width 268 height 117
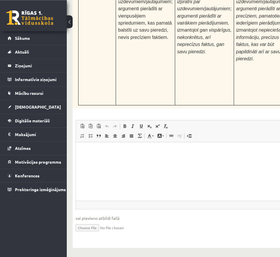
scroll to position [2145, 0]
click at [109, 166] on html at bounding box center [207, 171] width 262 height 59
click at [81, 230] on input "file" at bounding box center [207, 227] width 262 height 12
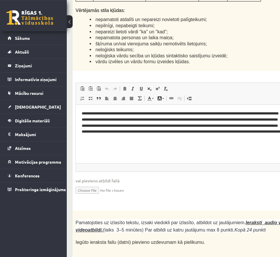
scroll to position [1335, 0]
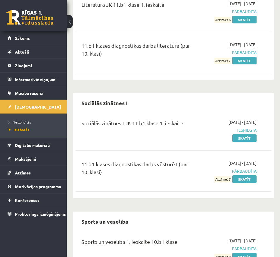
scroll to position [1830, 0]
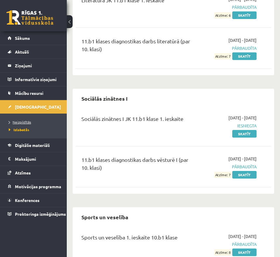
click at [24, 123] on span "Neizpildītās" at bounding box center [20, 122] width 22 height 5
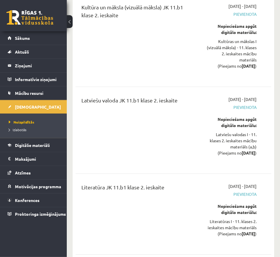
scroll to position [1736, 0]
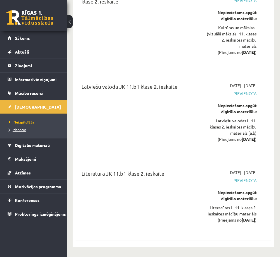
click at [18, 129] on span "Izlabotās" at bounding box center [18, 129] width 18 height 5
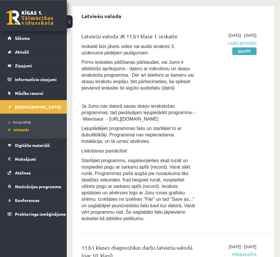
scroll to position [1504, 0]
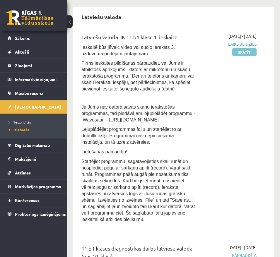
click at [247, 48] on link "Skatīt" at bounding box center [244, 52] width 24 height 8
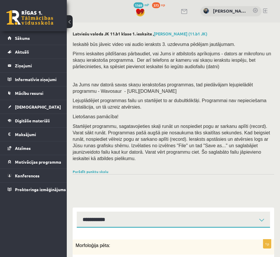
select select "**********"
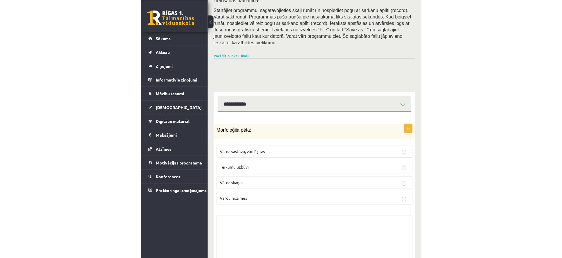
scroll to position [106, 0]
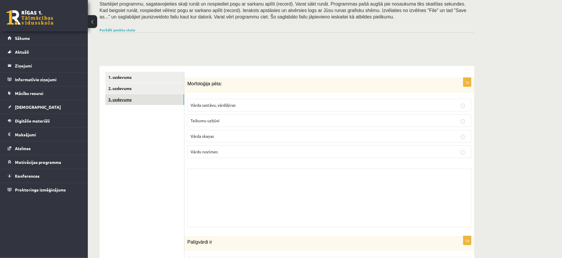
click at [158, 98] on link "3. uzdevums" at bounding box center [144, 99] width 79 height 11
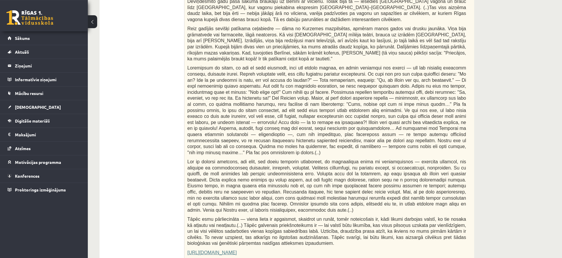
scroll to position [0, 0]
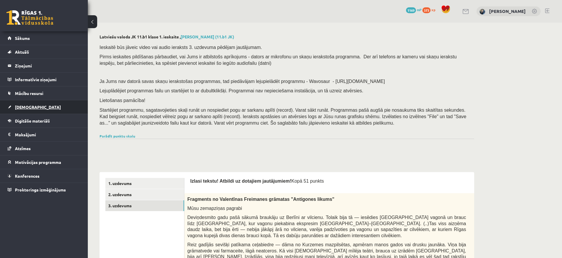
click at [30, 101] on link "[DEMOGRAPHIC_DATA]" at bounding box center [44, 106] width 73 height 13
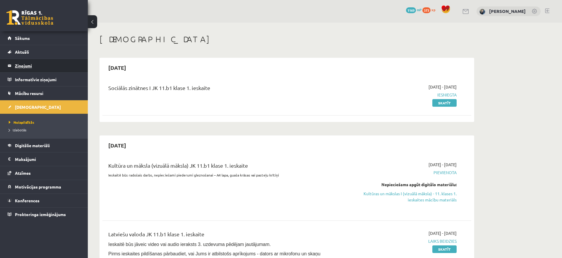
click at [28, 72] on legend "Ziņojumi 0" at bounding box center [48, 65] width 66 height 13
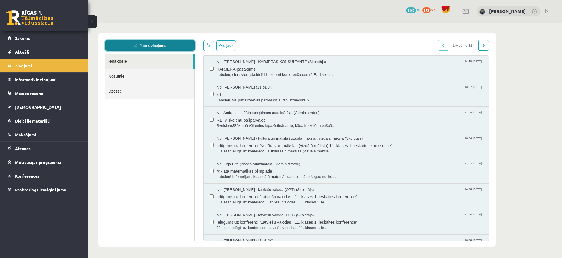
click at [175, 43] on link "Jauns ziņojums" at bounding box center [149, 45] width 89 height 11
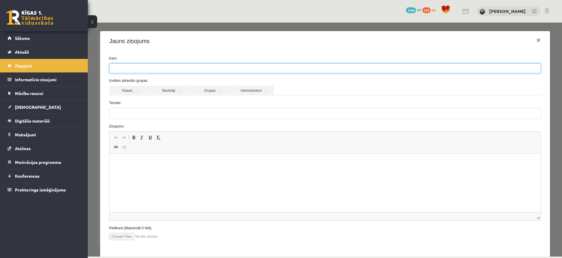
click at [178, 67] on ul at bounding box center [325, 68] width 431 height 9
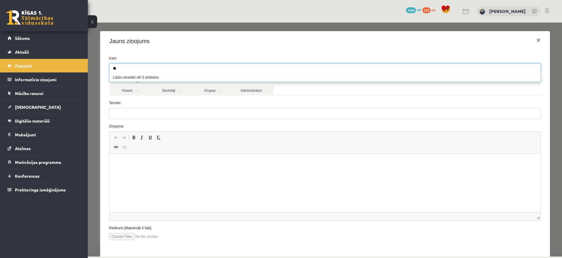
type input "*"
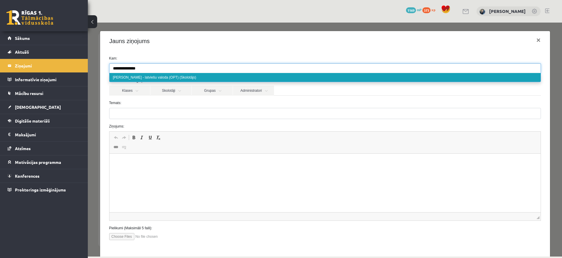
type input "**********"
select select "**"
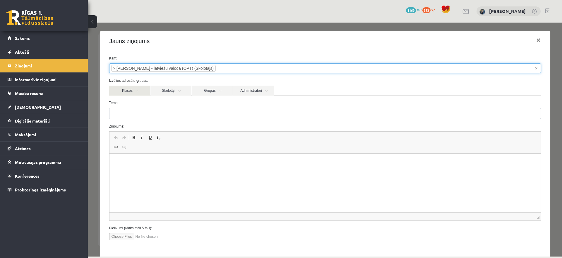
click at [137, 93] on link "Klases" at bounding box center [129, 91] width 41 height 10
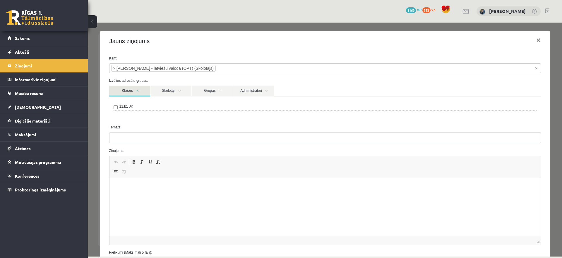
click at [137, 93] on link "Klases" at bounding box center [129, 91] width 41 height 11
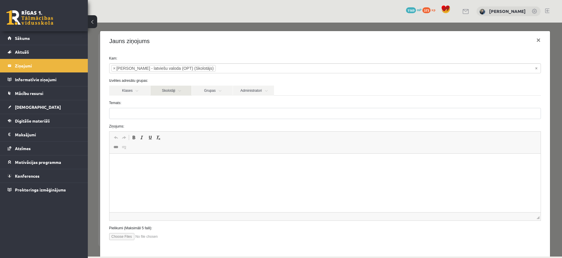
click at [180, 91] on link "Skolotāji" at bounding box center [171, 91] width 41 height 10
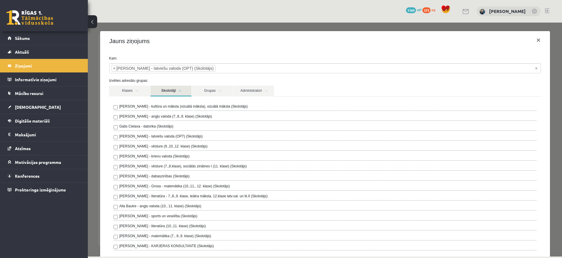
click at [180, 91] on link "Skolotāji" at bounding box center [171, 91] width 41 height 11
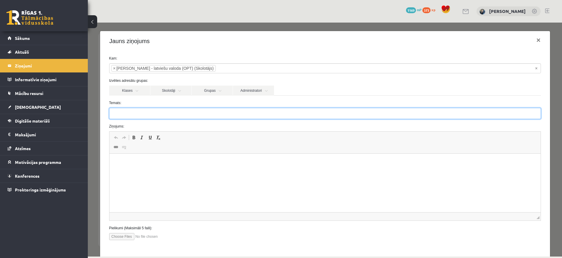
click at [174, 112] on input "Temats:" at bounding box center [325, 113] width 432 height 11
type input "**********"
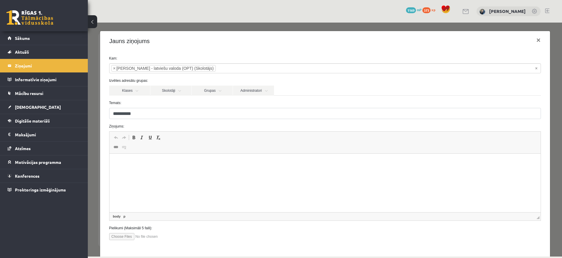
click at [155, 163] on p "Editor, wiswyg-editor-47434000558480-1760267520-891" at bounding box center [325, 162] width 420 height 6
click at [116, 162] on p "**********" at bounding box center [325, 162] width 420 height 6
click at [190, 161] on p "**********" at bounding box center [325, 162] width 420 height 6
drag, startPoint x: 154, startPoint y: 162, endPoint x: 268, endPoint y: 161, distance: 114.0
click at [268, 161] on p "**********" at bounding box center [325, 162] width 420 height 6
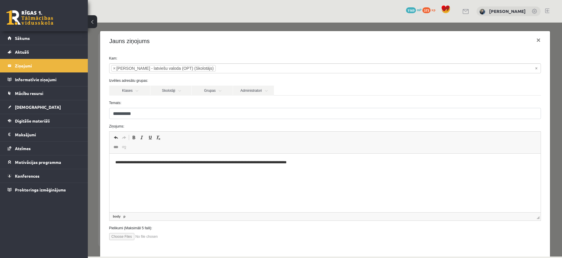
click at [120, 235] on input "file" at bounding box center [142, 236] width 66 height 7
type input "**********"
click at [280, 11] on span at bounding box center [446, 9] width 9 height 9
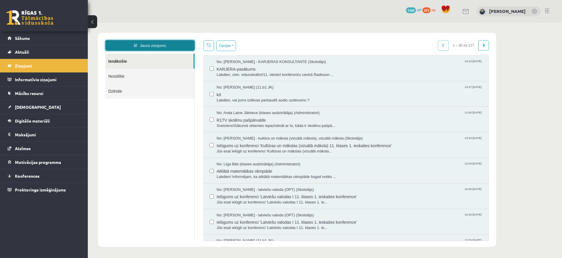
click at [158, 46] on link "Jauns ziņojums" at bounding box center [149, 45] width 89 height 11
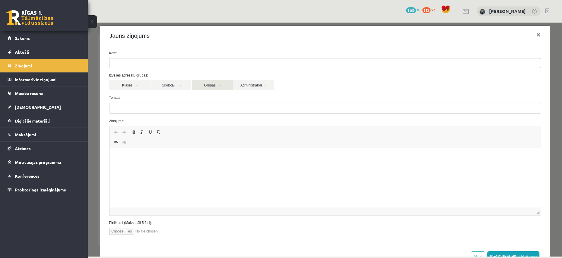
scroll to position [3, 0]
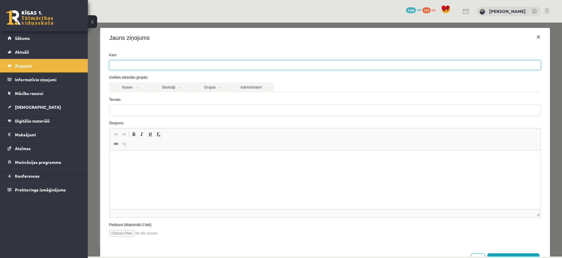
click at [190, 62] on ul at bounding box center [325, 64] width 431 height 9
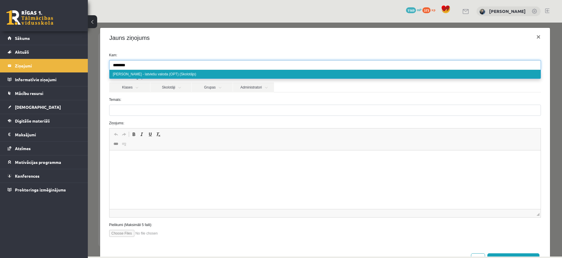
type input "********"
select select "**"
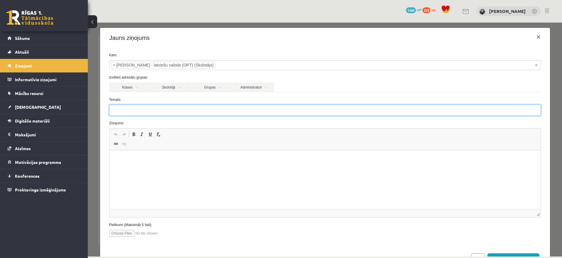
click at [166, 108] on input "Temats:" at bounding box center [325, 110] width 432 height 11
type input "**********"
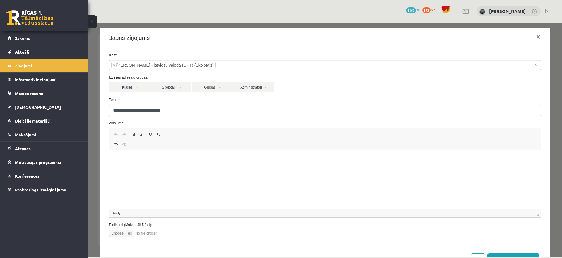
click at [136, 161] on p "Editor, wiswyg-editor-47433865200400-1760267795-742" at bounding box center [325, 159] width 420 height 6
click at [121, 235] on input "file" at bounding box center [142, 233] width 66 height 7
type input "**********"
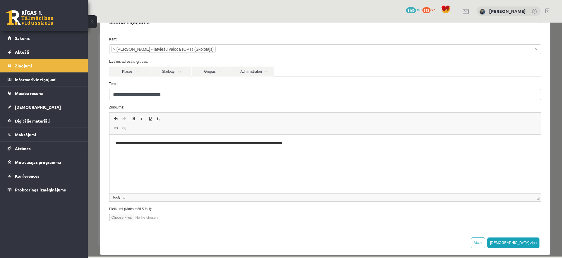
scroll to position [25, 0]
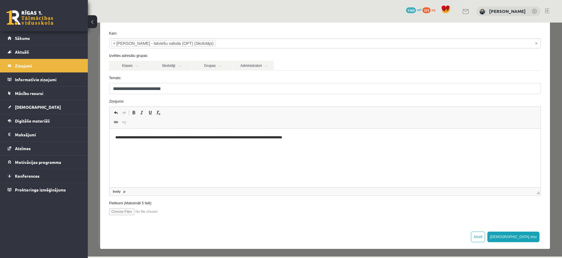
click at [181, 137] on p "**********" at bounding box center [325, 137] width 420 height 6
click at [180, 138] on p "**********" at bounding box center [325, 137] width 420 height 6
click at [199, 138] on p "**********" at bounding box center [325, 137] width 420 height 6
click at [138, 136] on p "**********" at bounding box center [325, 137] width 420 height 6
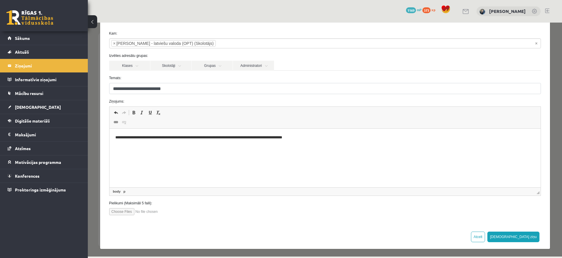
click at [137, 136] on p "**********" at bounding box center [325, 137] width 420 height 6
click at [531, 236] on button "[DEMOGRAPHIC_DATA] ziņu" at bounding box center [514, 236] width 52 height 11
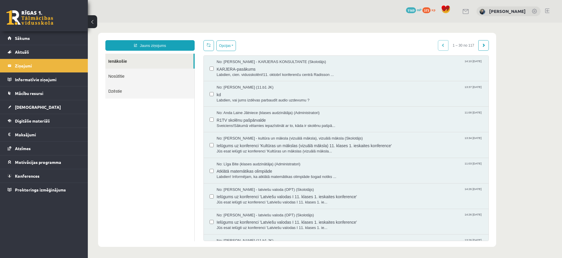
scroll to position [0, 0]
click at [19, 39] on span "Sākums" at bounding box center [22, 37] width 15 height 5
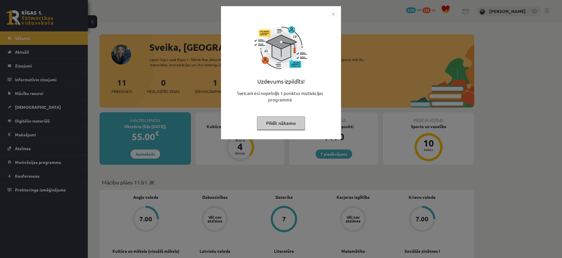
click at [274, 120] on button "Pildīt nākamo" at bounding box center [281, 122] width 48 height 13
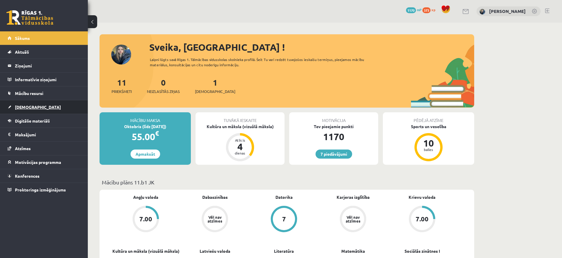
click at [29, 102] on link "[DEMOGRAPHIC_DATA]" at bounding box center [44, 106] width 73 height 13
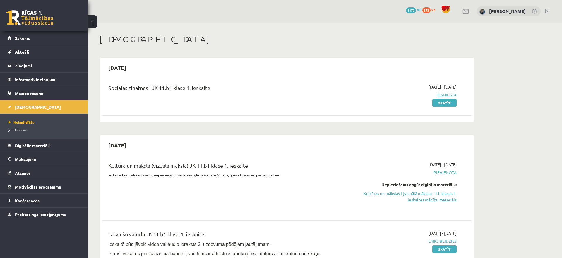
click at [214, 73] on div "[DATE]" at bounding box center [287, 68] width 369 height 14
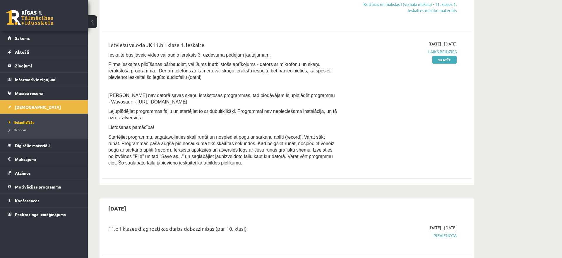
scroll to position [215, 0]
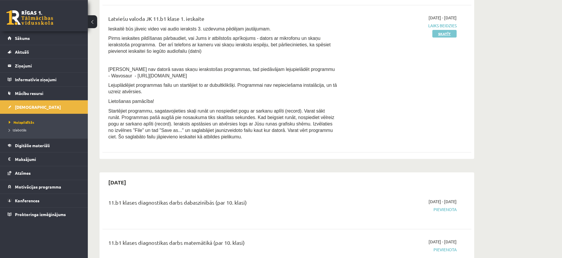
click at [449, 37] on link "Skatīt" at bounding box center [445, 34] width 24 height 8
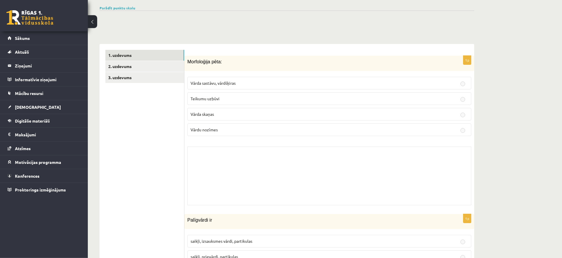
scroll to position [129, 0]
click at [175, 75] on link "3. uzdevums" at bounding box center [144, 76] width 79 height 11
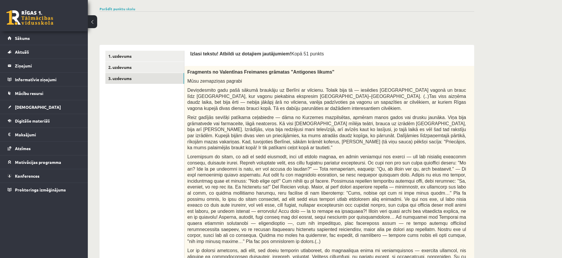
scroll to position [0, 0]
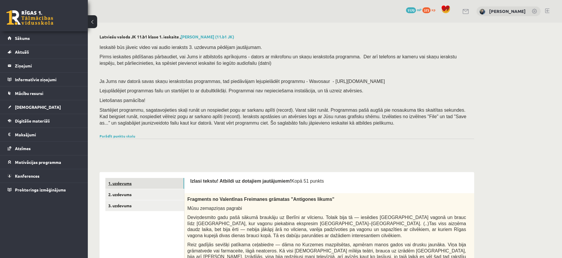
click at [152, 186] on link "1. uzdevums" at bounding box center [144, 183] width 79 height 11
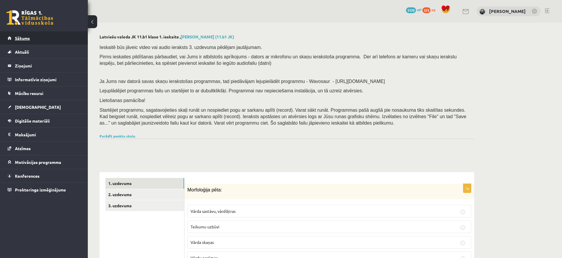
click at [33, 42] on link "Sākums" at bounding box center [44, 37] width 73 height 13
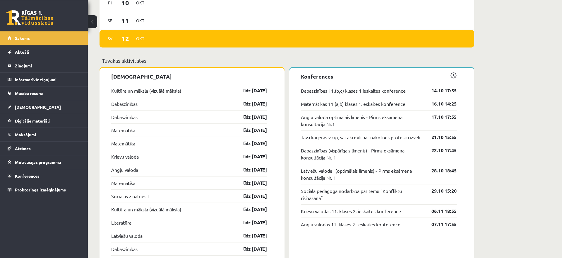
scroll to position [471, 0]
